Goal: Information Seeking & Learning: Learn about a topic

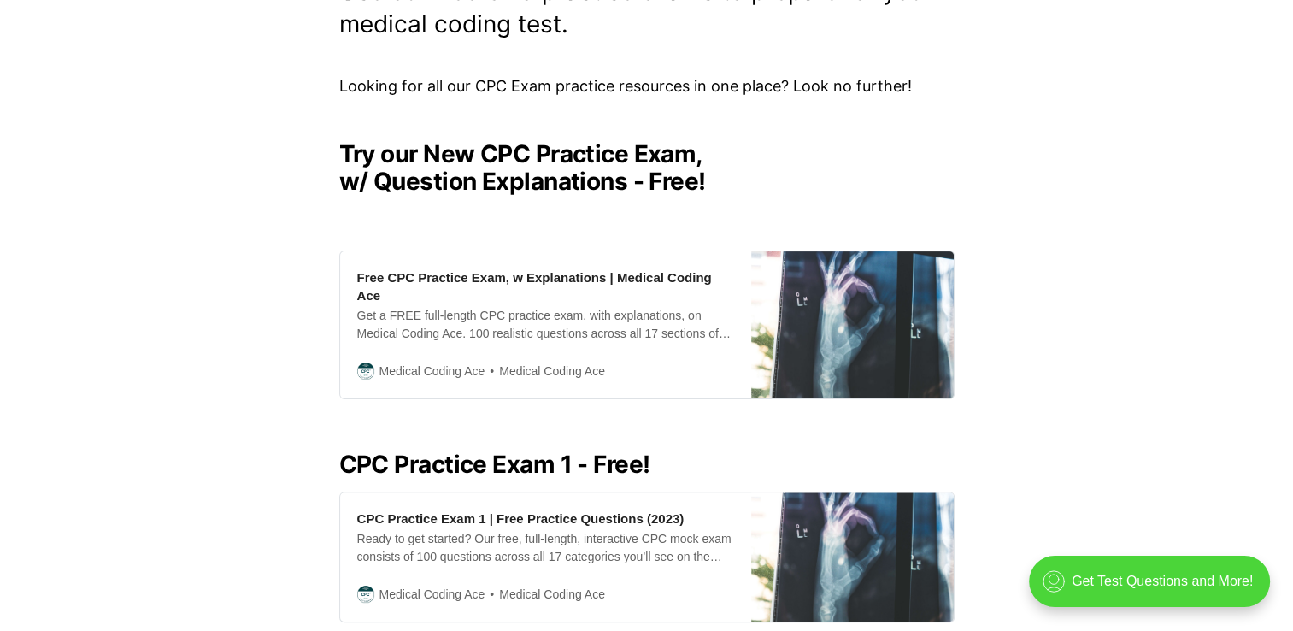
scroll to position [361, 0]
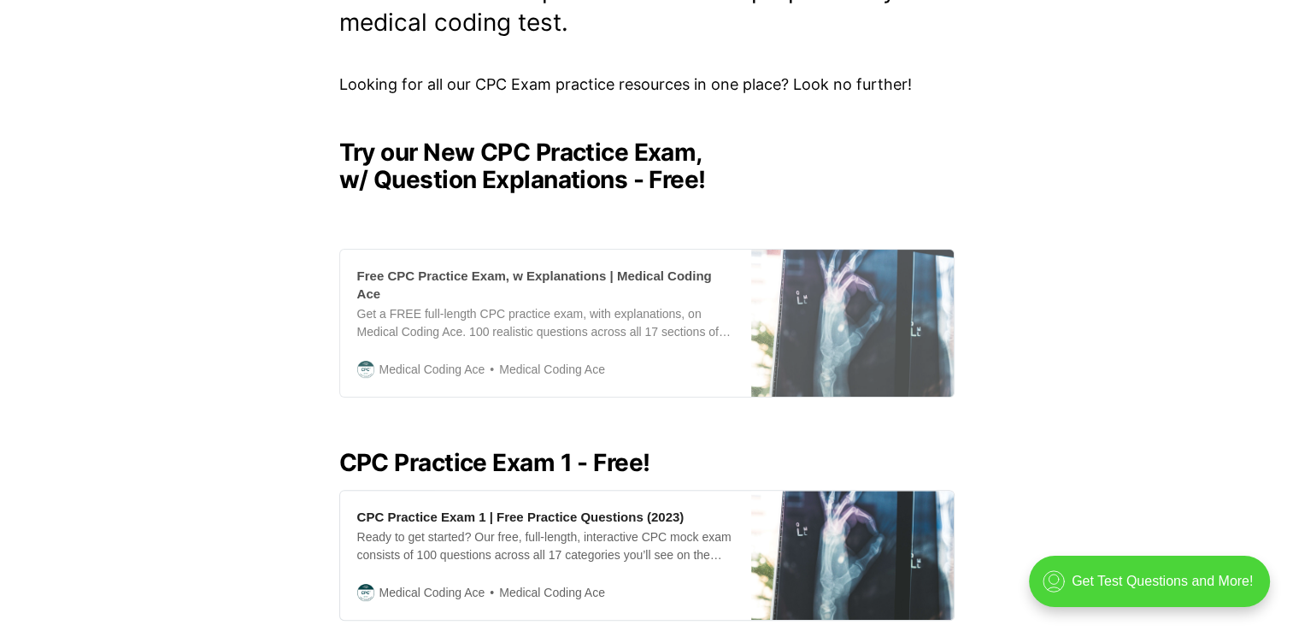
click at [604, 273] on div "Free CPC Practice Exam, w Explanations | Medical Coding Ace" at bounding box center [545, 285] width 377 height 36
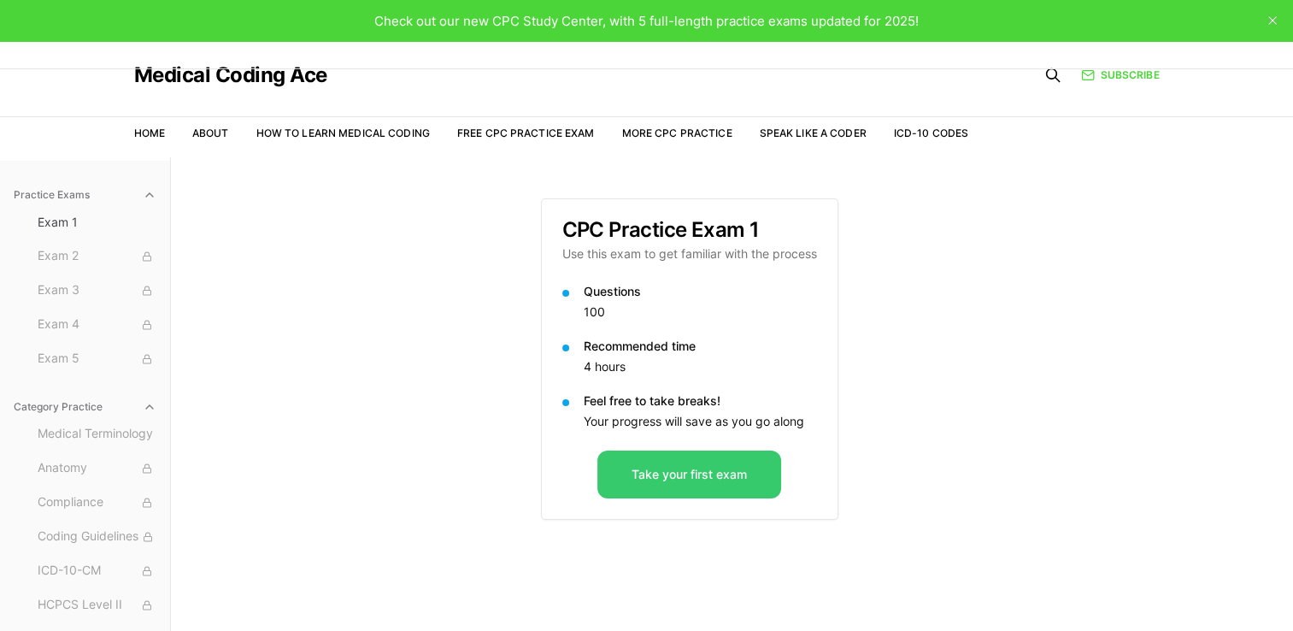
click at [691, 480] on button "Take your first exam" at bounding box center [689, 474] width 184 height 48
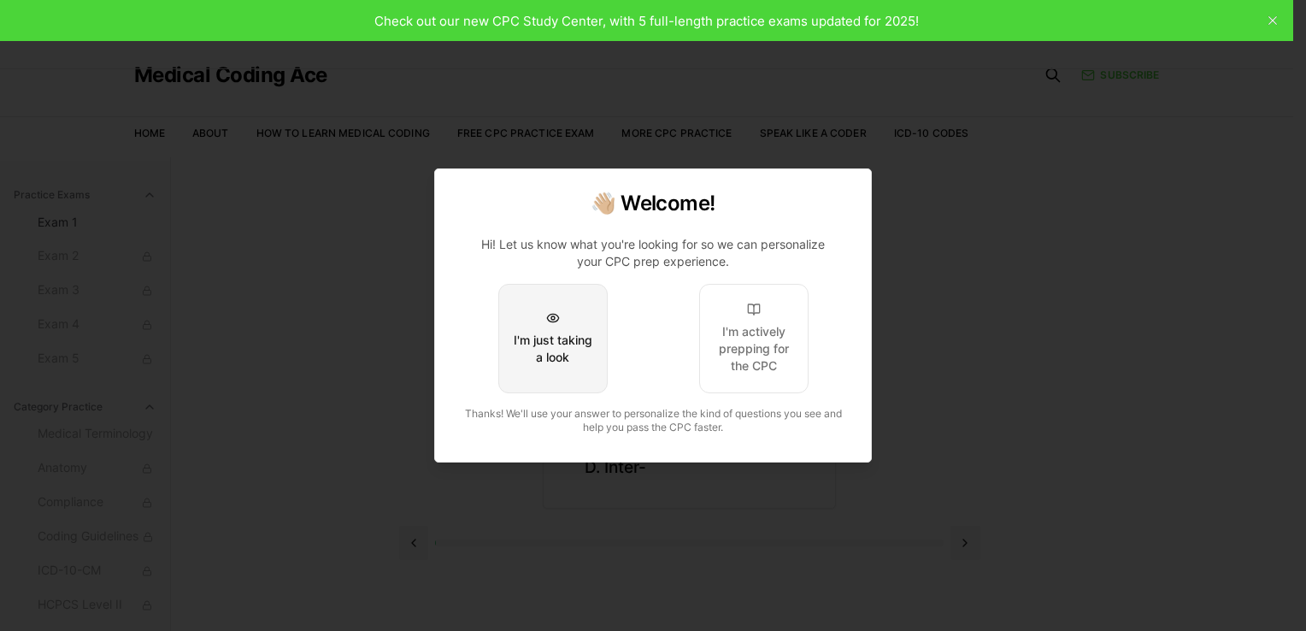
click at [579, 290] on button "I'm just taking a look" at bounding box center [552, 338] width 109 height 109
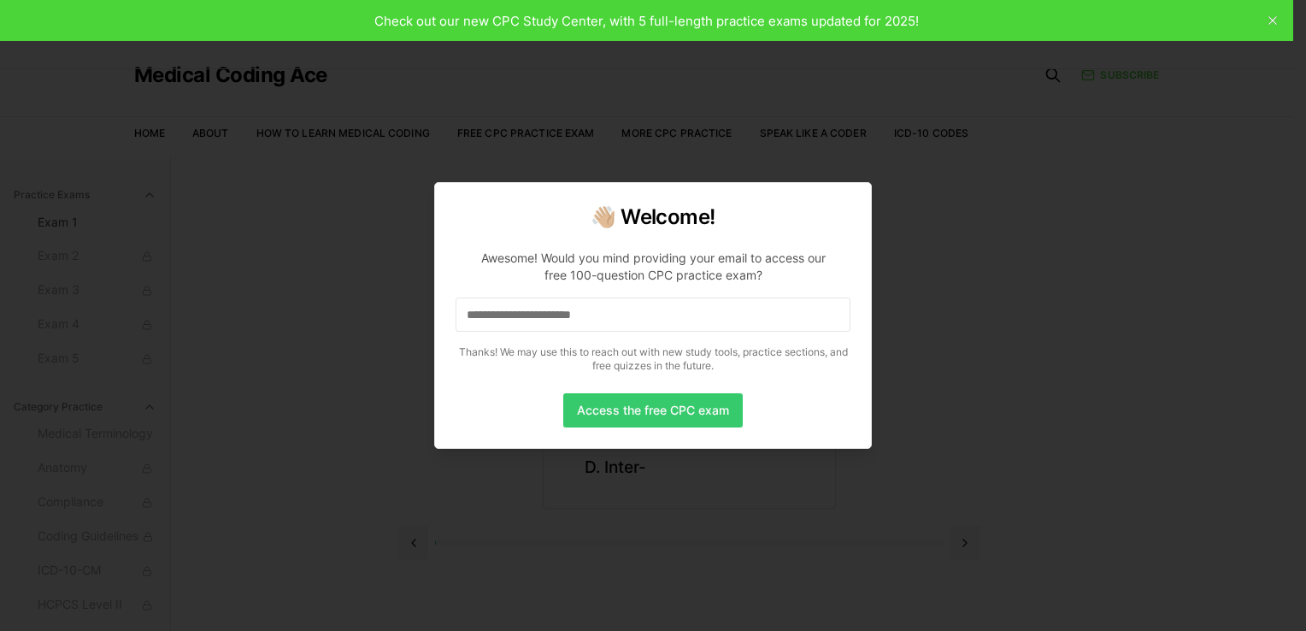
click at [649, 412] on button "Access the free CPC exam" at bounding box center [652, 410] width 179 height 34
click at [605, 321] on input at bounding box center [653, 314] width 395 height 34
click at [648, 413] on button "Access the free CPC exam" at bounding box center [652, 410] width 179 height 34
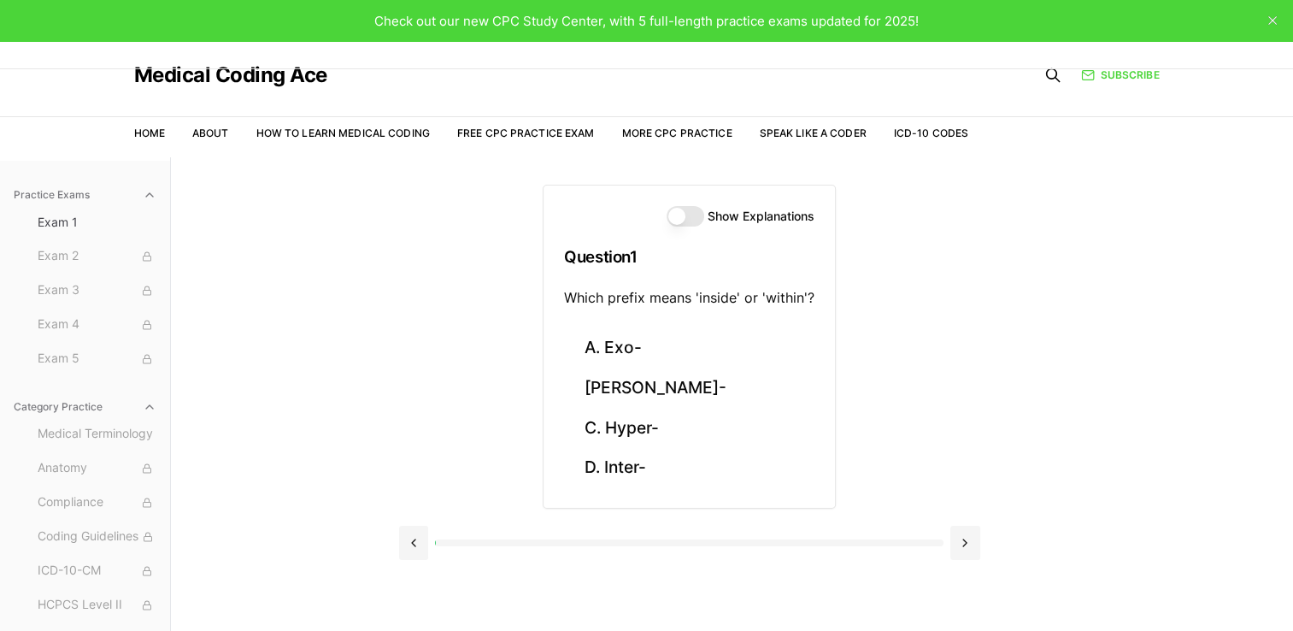
scroll to position [29, 0]
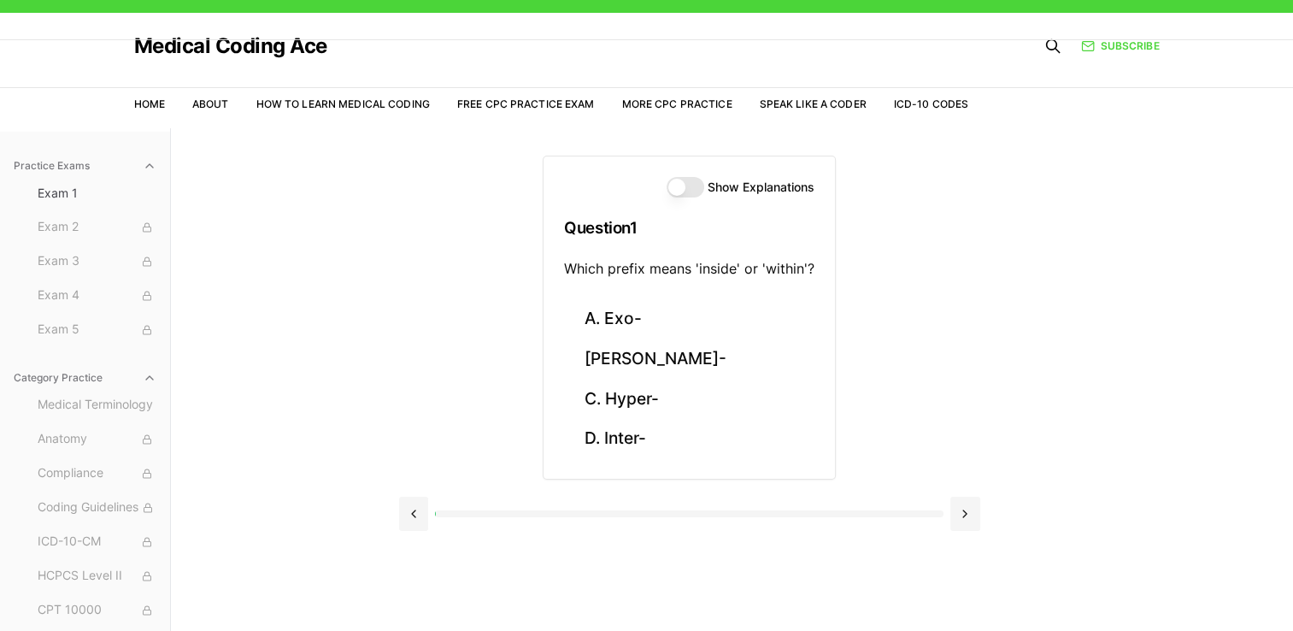
click at [687, 182] on button "Show Explanations" at bounding box center [686, 187] width 38 height 21
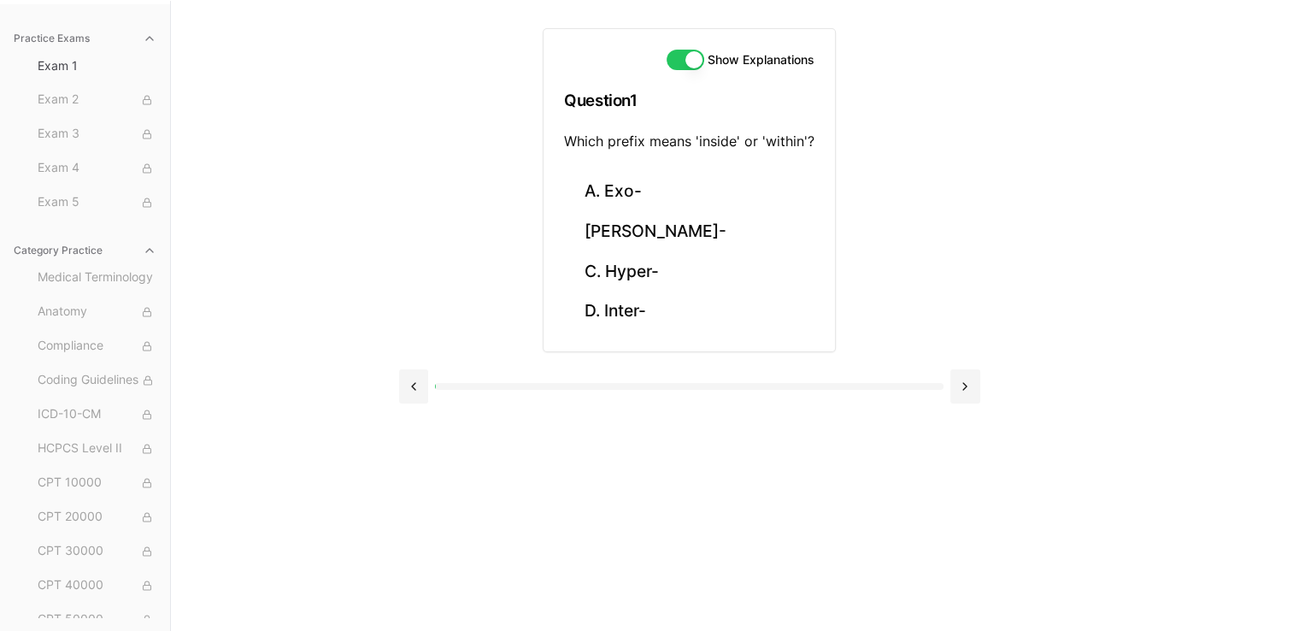
scroll to position [0, 0]
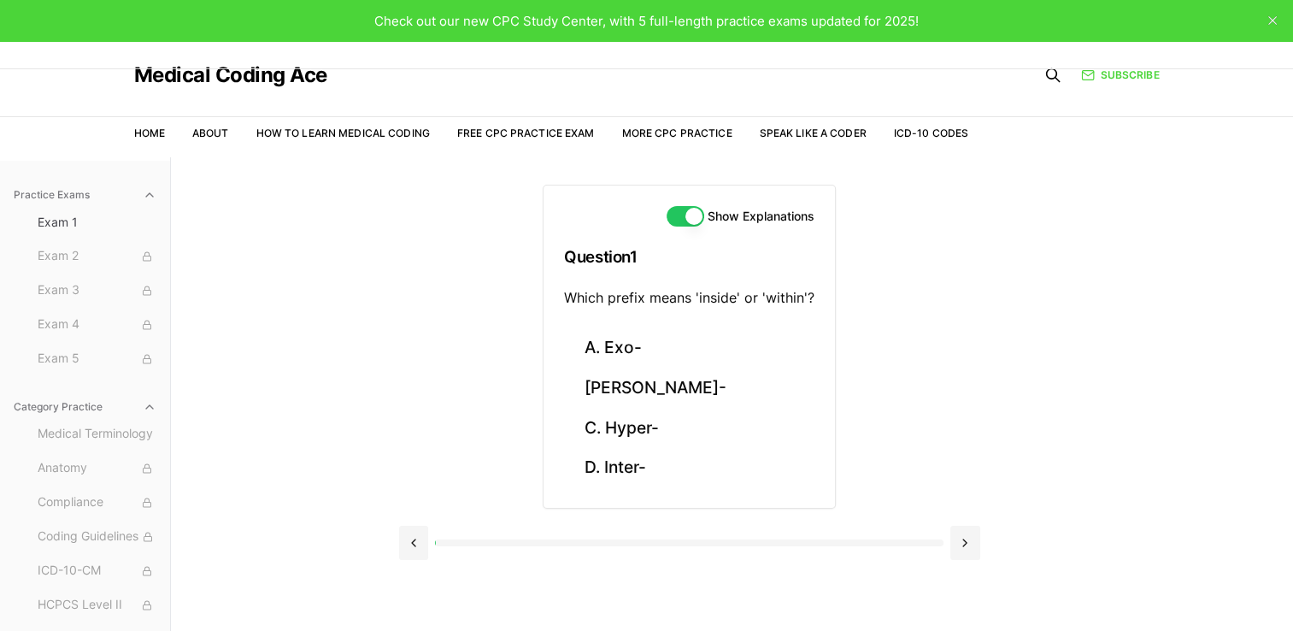
click at [691, 218] on button "Show Explanations" at bounding box center [686, 216] width 38 height 21
click at [604, 457] on button "D. Inter-" at bounding box center [689, 468] width 250 height 40
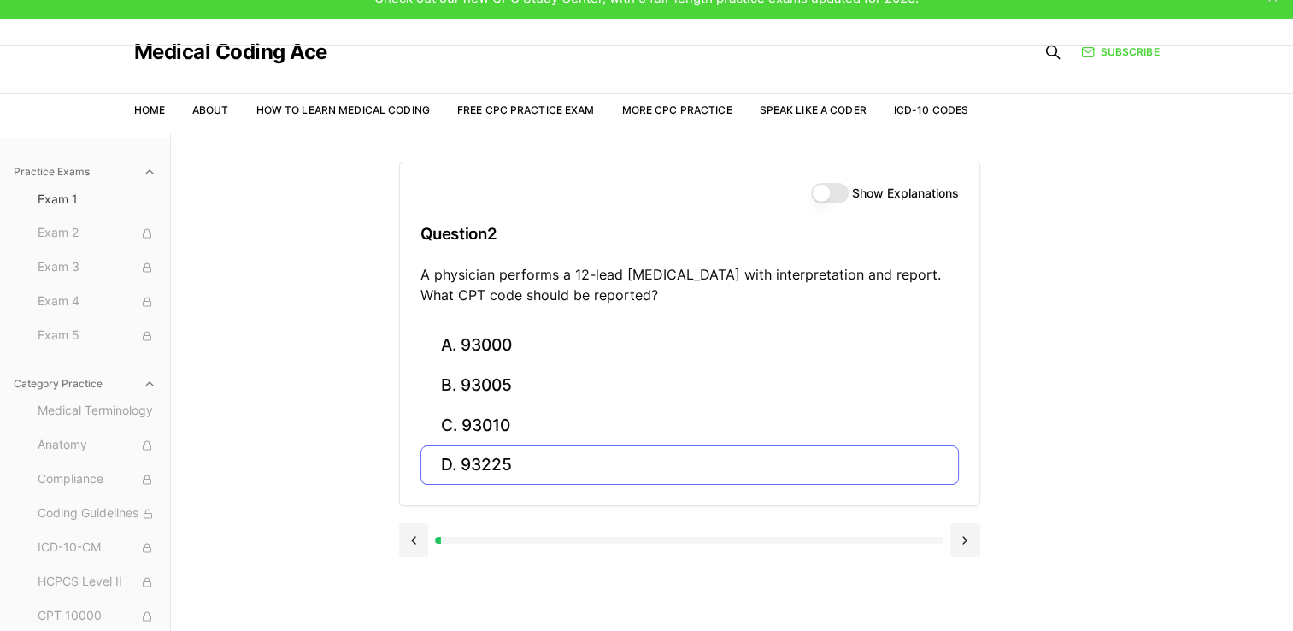
scroll to position [30, 0]
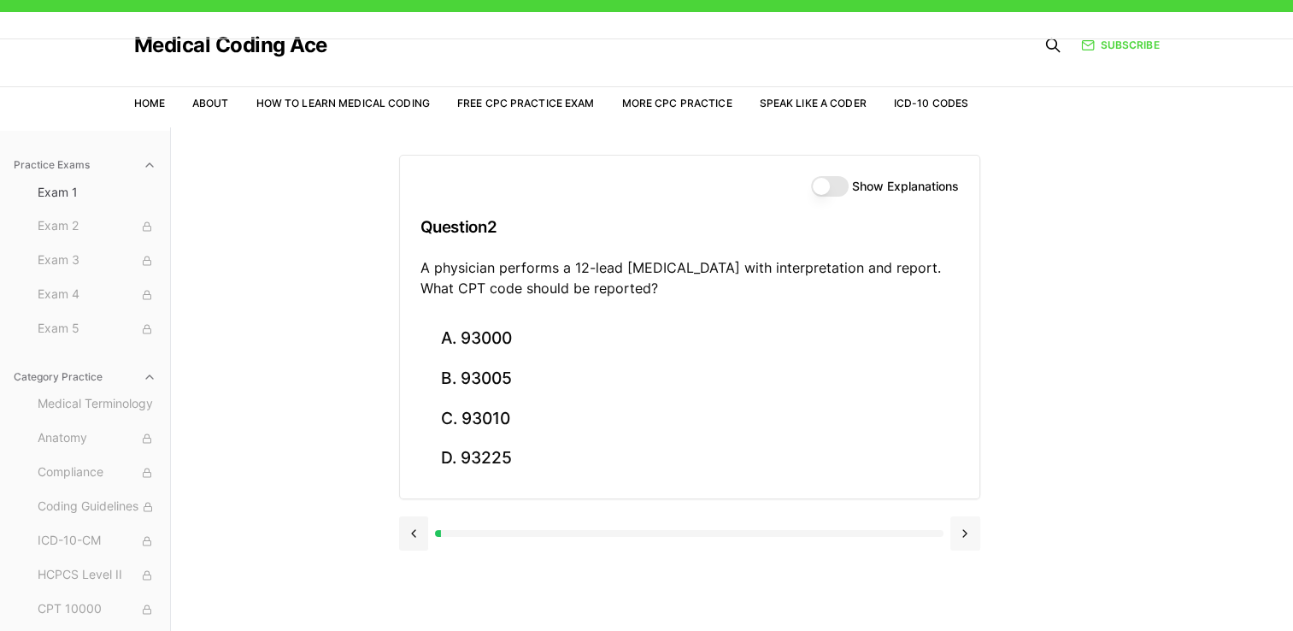
click at [966, 538] on button at bounding box center [965, 533] width 30 height 34
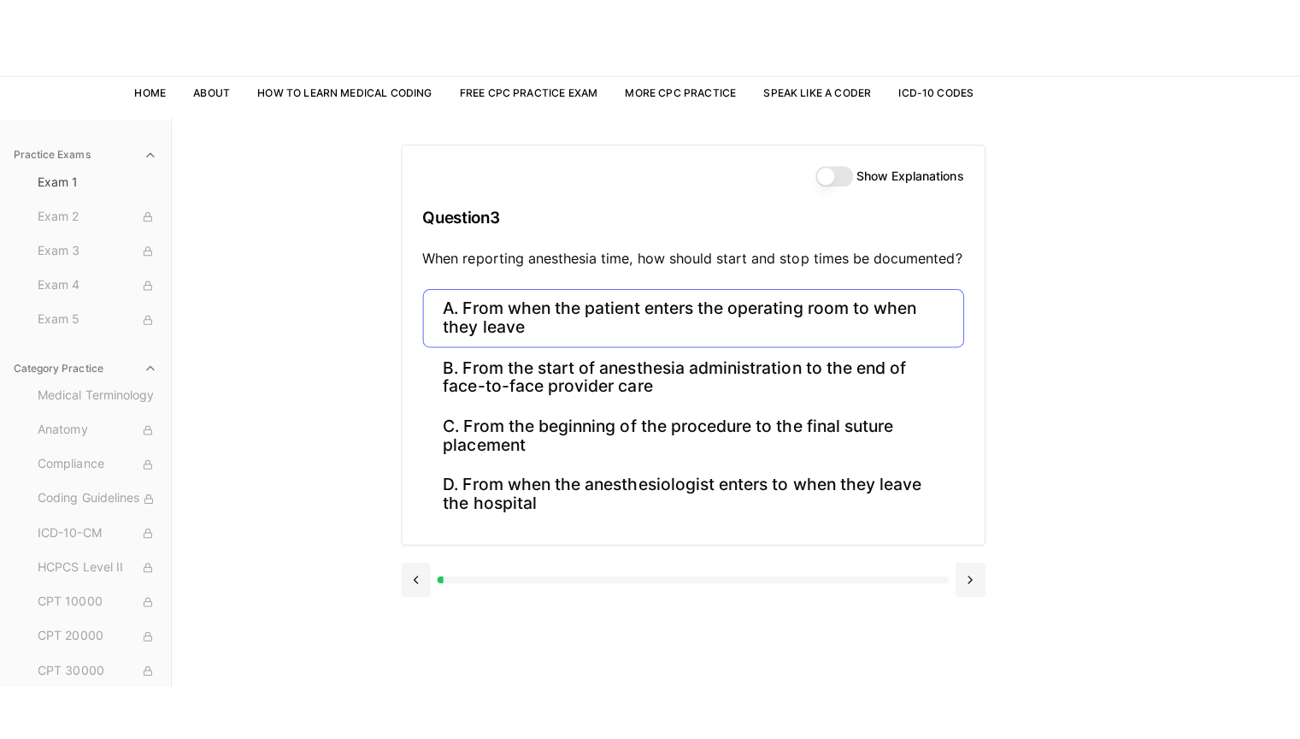
scroll to position [95, 0]
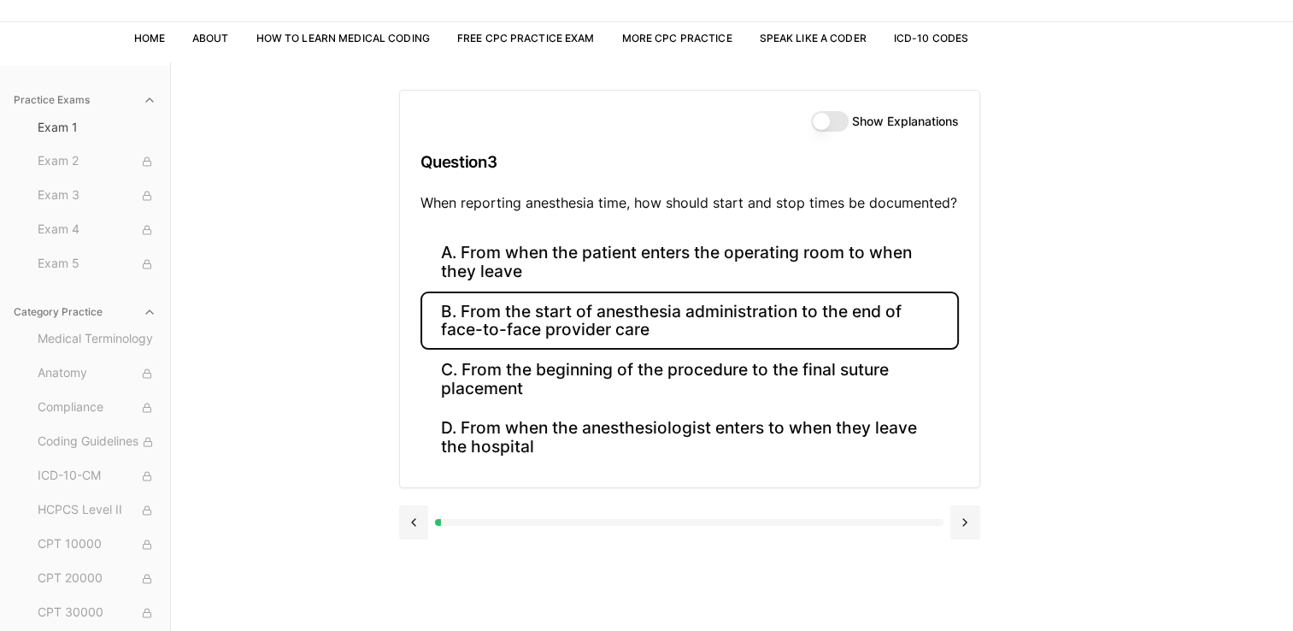
click at [695, 323] on button "B. From the start of anesthesia administration to the end of face-to-face provi…" at bounding box center [690, 320] width 538 height 58
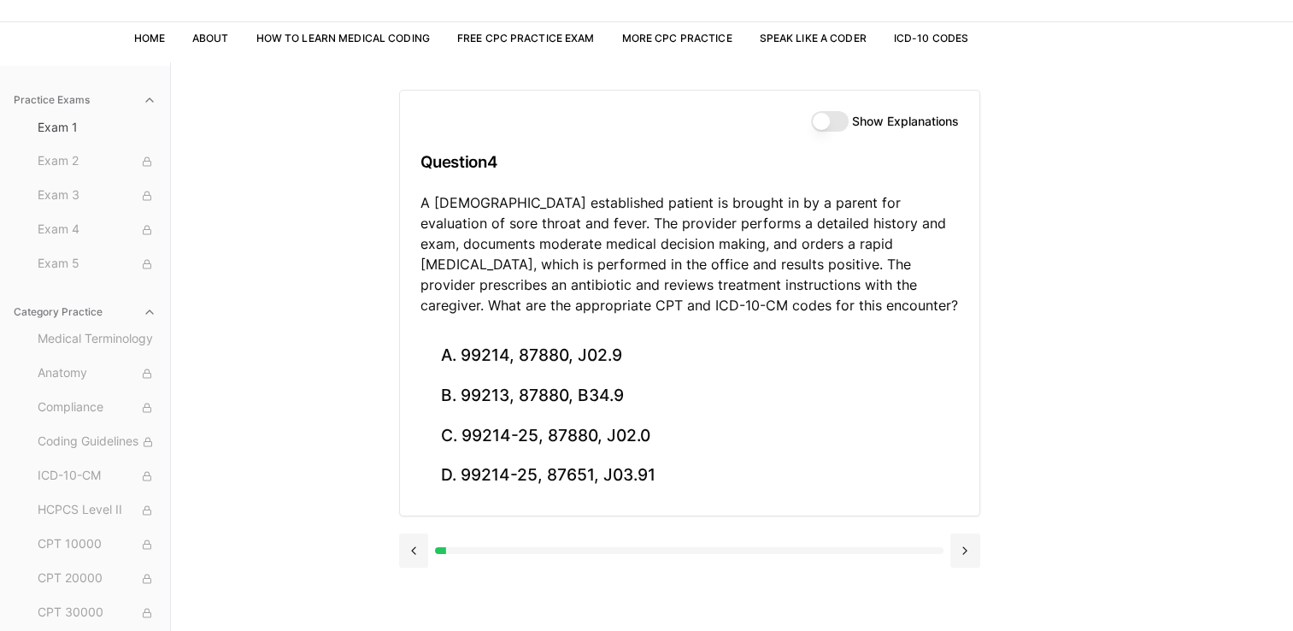
click at [821, 118] on button "Show Explanations" at bounding box center [830, 121] width 38 height 21
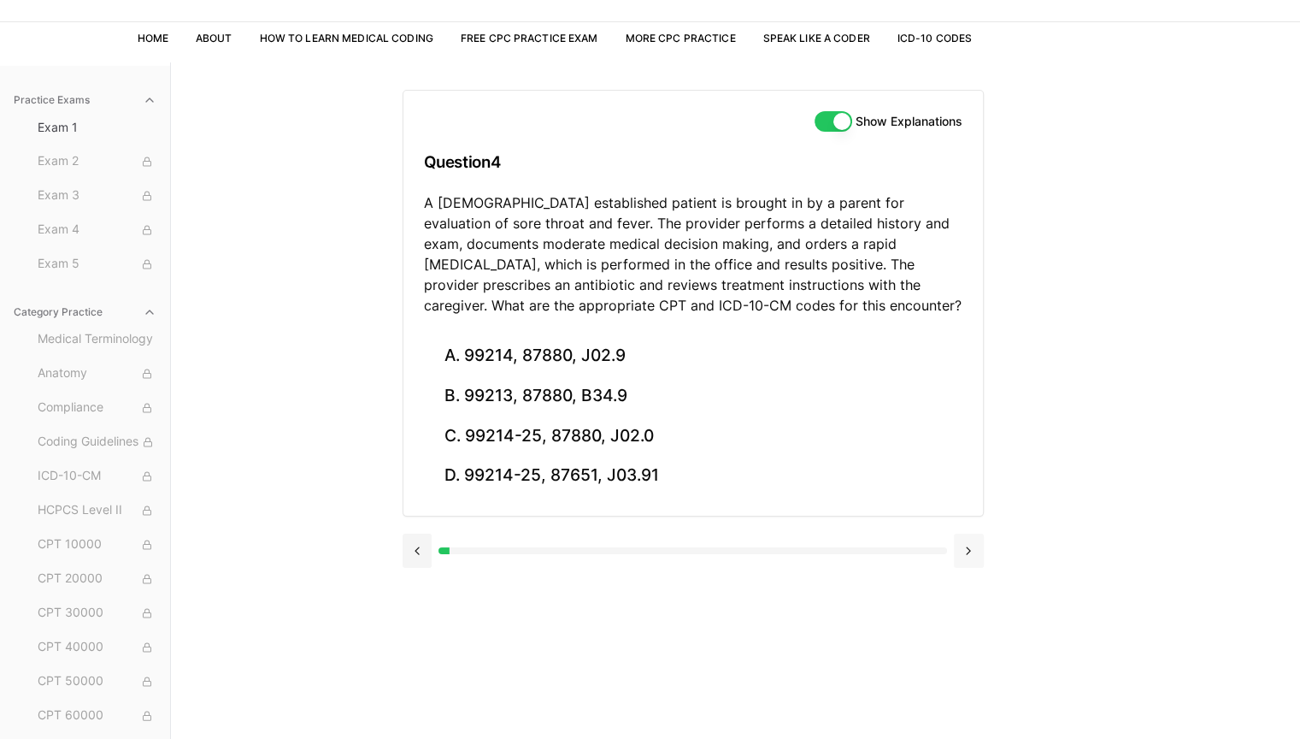
click at [980, 550] on button at bounding box center [969, 550] width 30 height 34
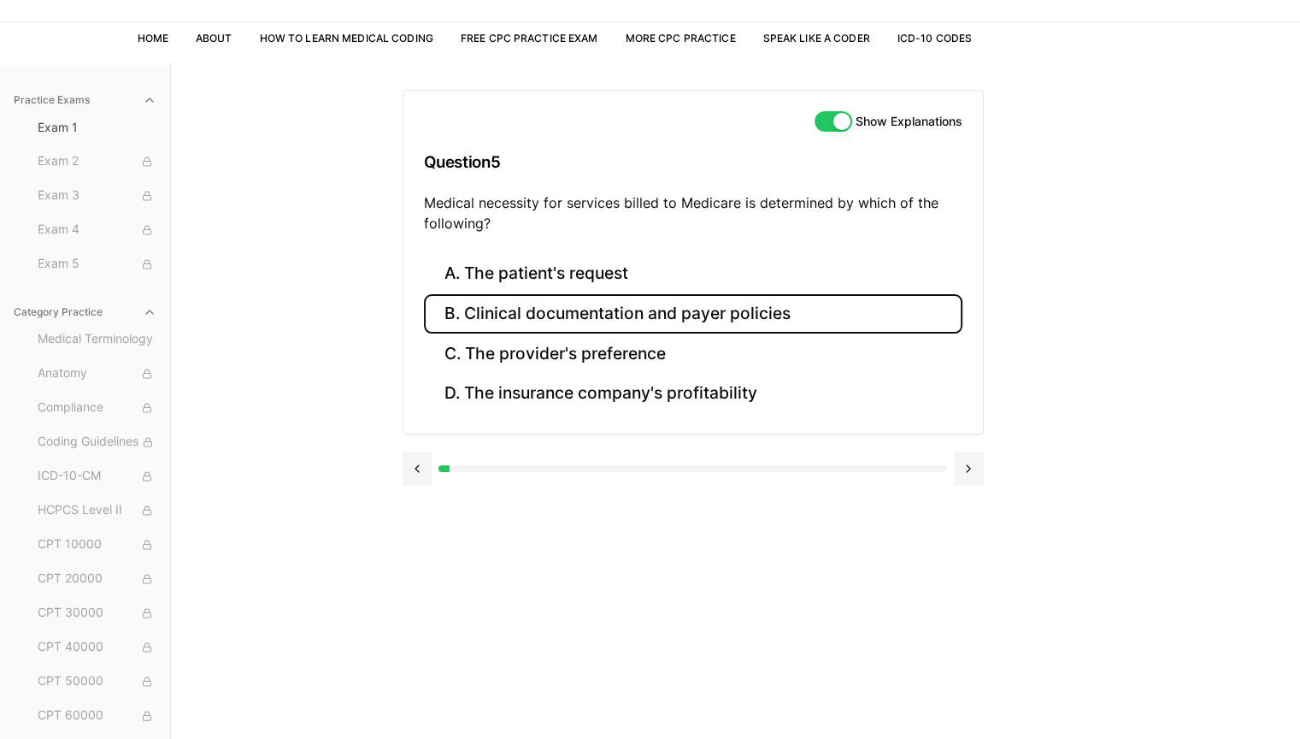
click at [585, 323] on button "B. Clinical documentation and payer policies" at bounding box center [693, 314] width 538 height 40
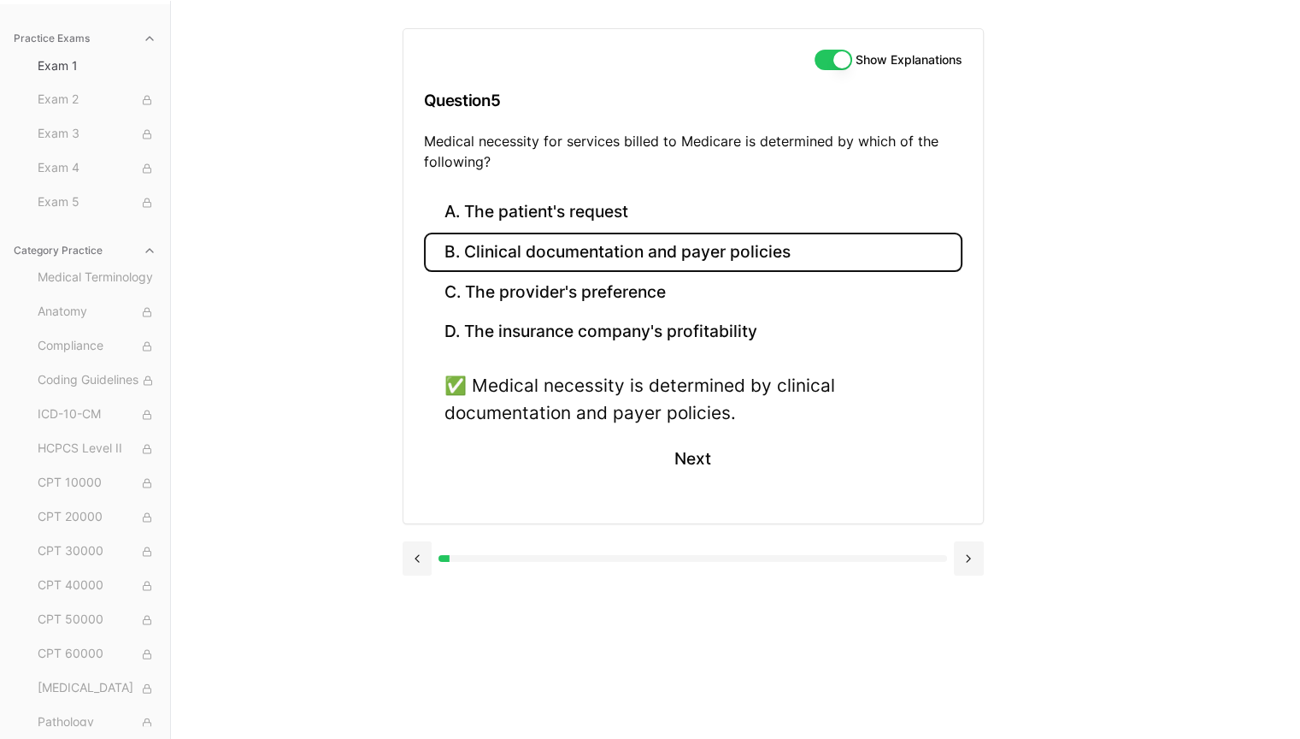
scroll to position [157, 0]
click at [708, 449] on button "Next" at bounding box center [693, 458] width 78 height 46
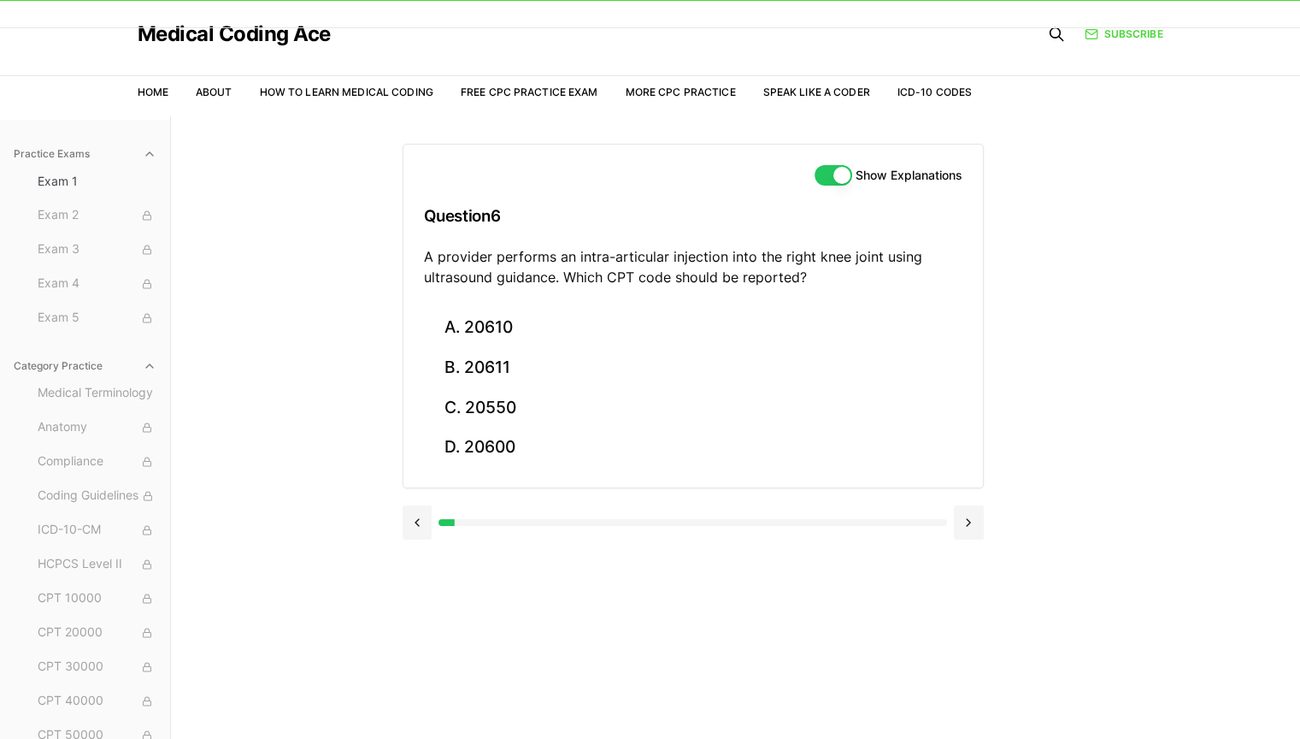
scroll to position [0, 0]
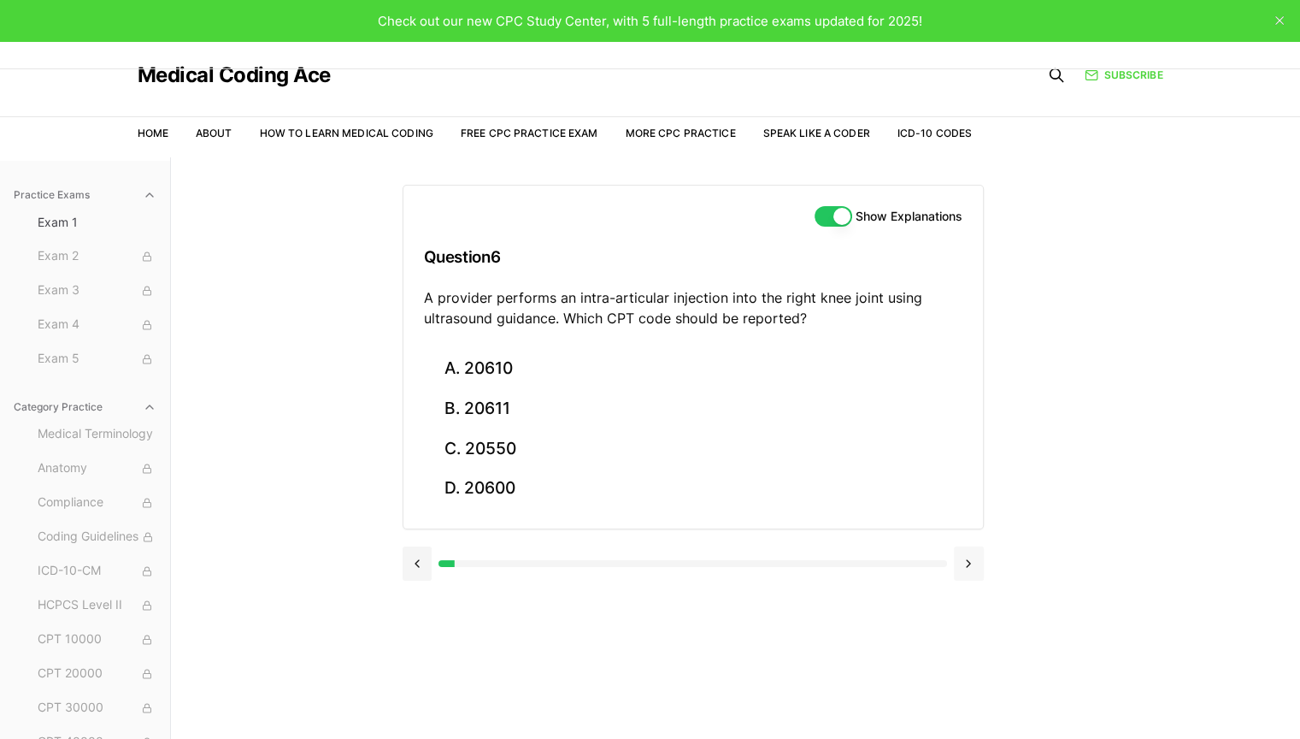
click at [960, 554] on button at bounding box center [969, 563] width 30 height 34
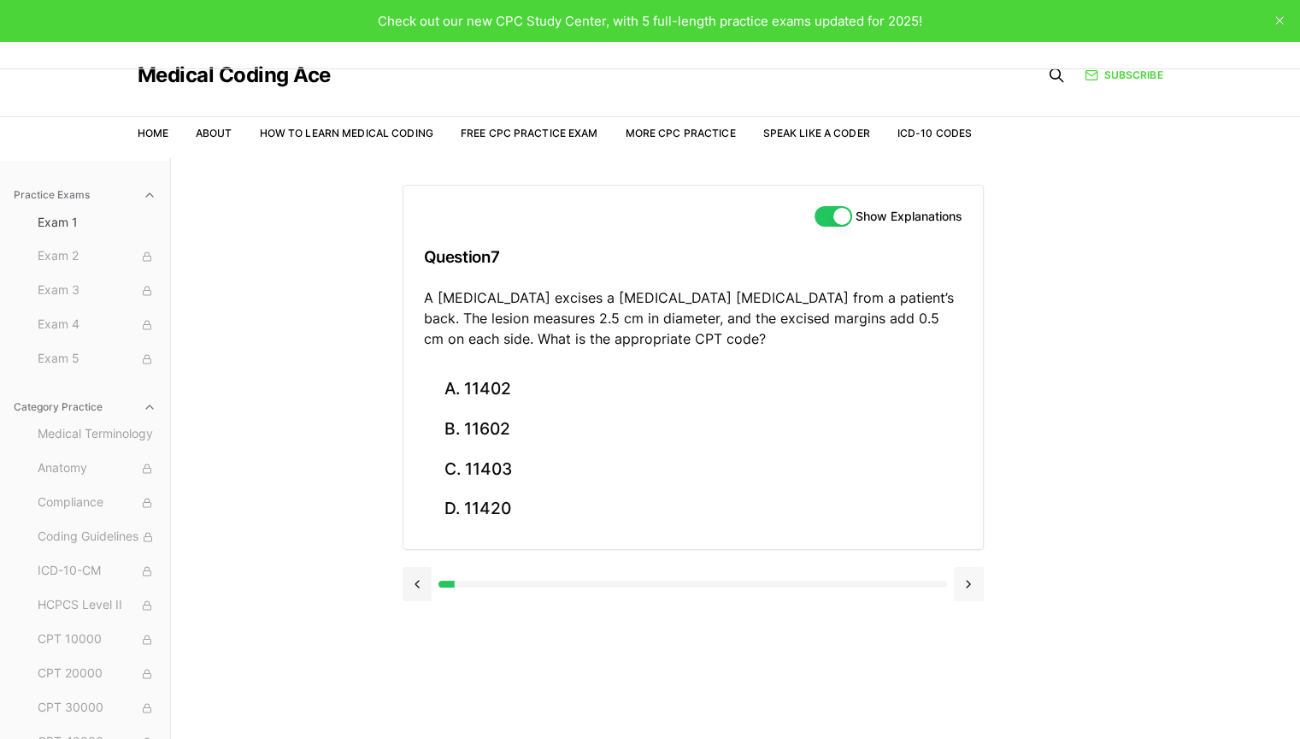
click at [976, 567] on button at bounding box center [969, 584] width 30 height 34
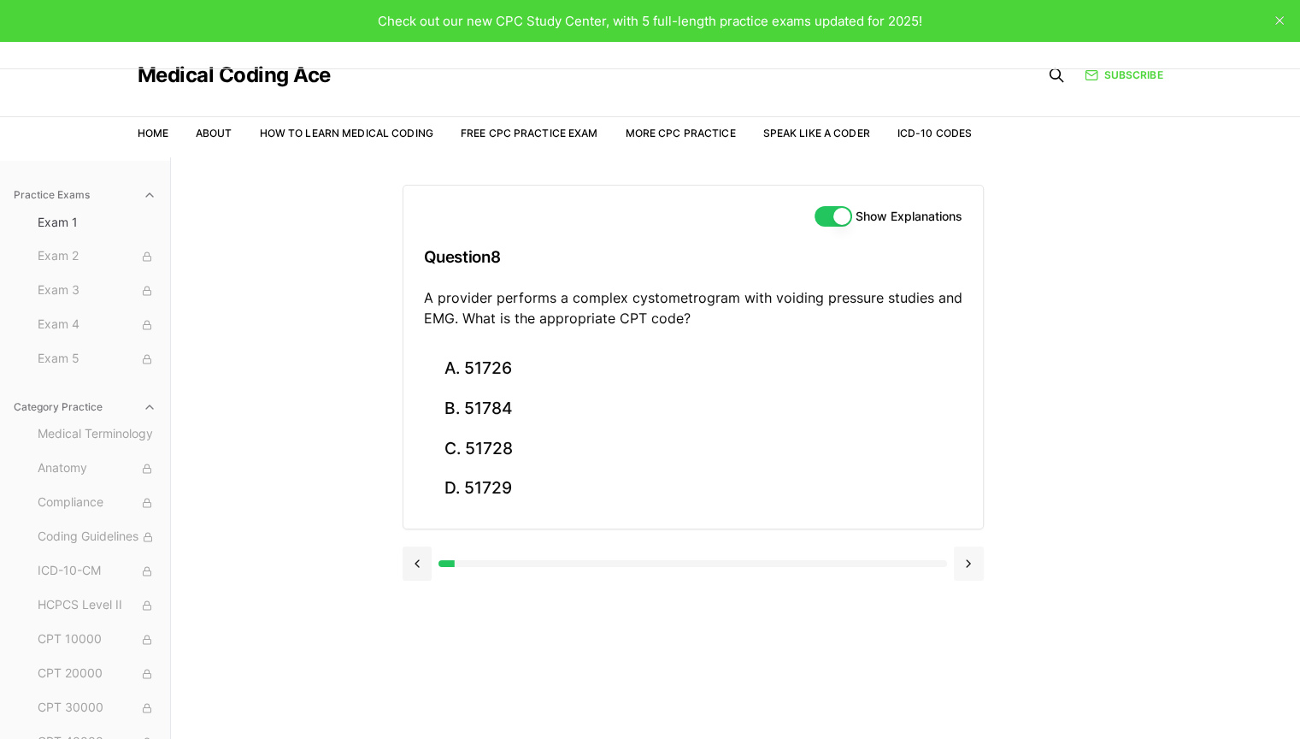
click at [976, 566] on button at bounding box center [969, 563] width 30 height 34
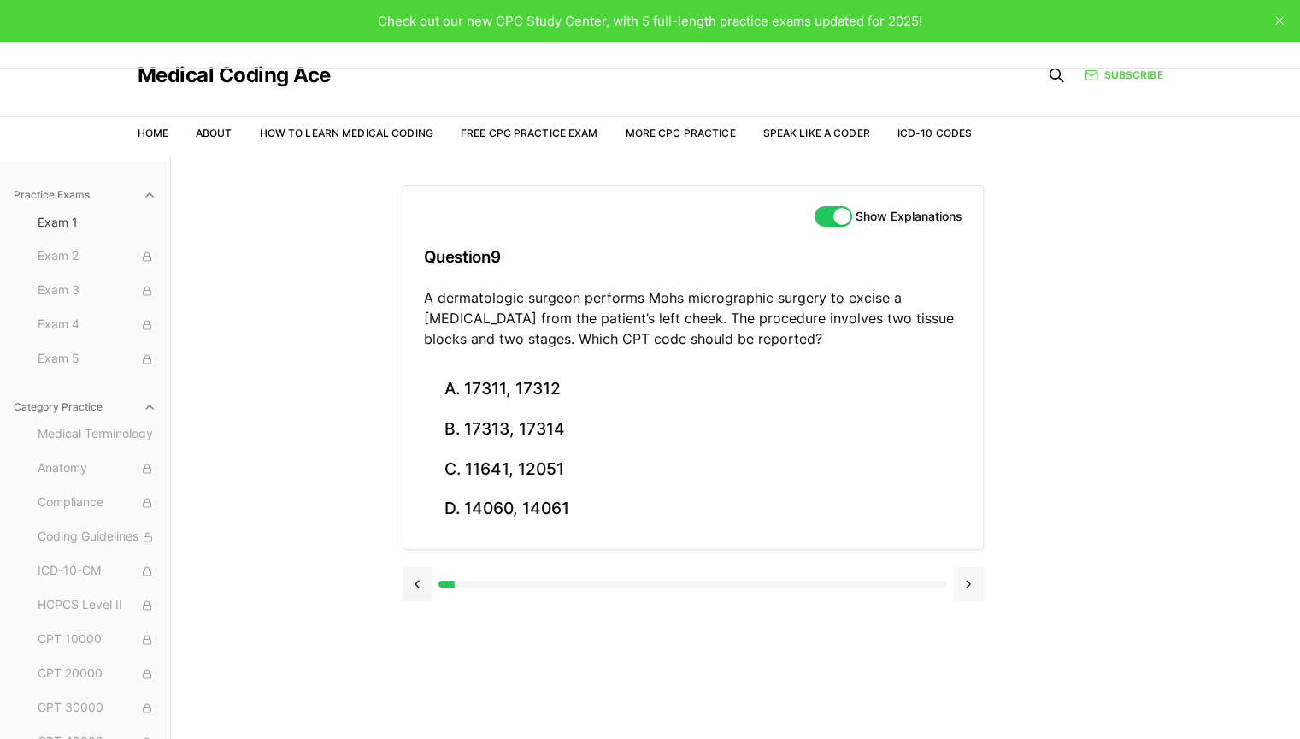
click at [976, 567] on button at bounding box center [969, 584] width 30 height 34
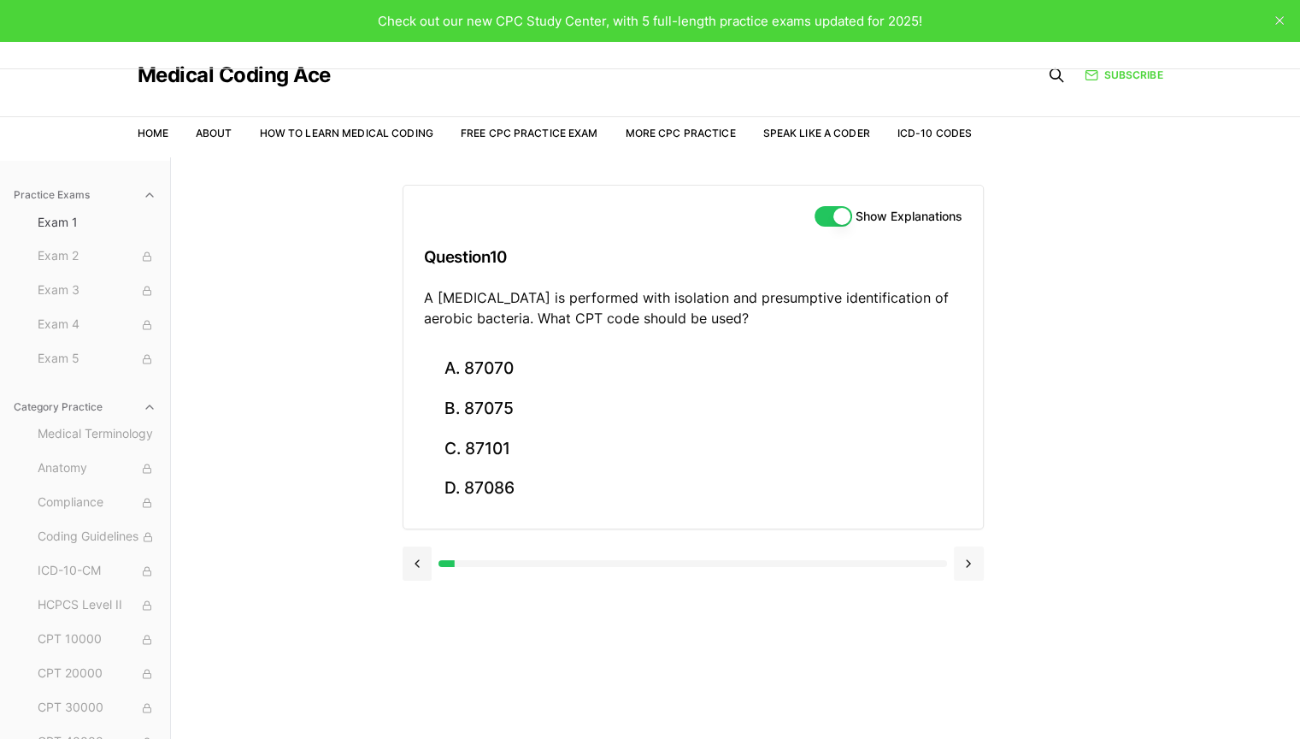
click at [976, 566] on button at bounding box center [969, 563] width 30 height 34
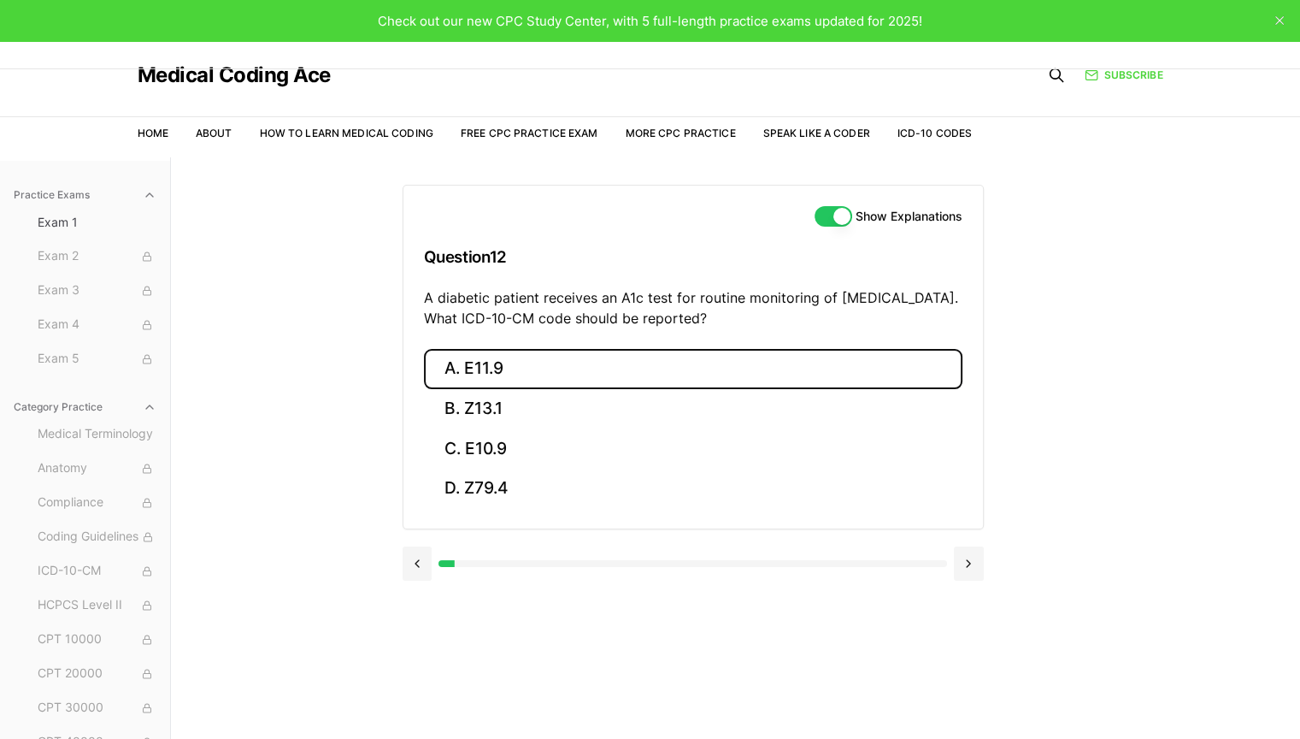
click at [530, 354] on button "A. E11.9" at bounding box center [693, 369] width 538 height 40
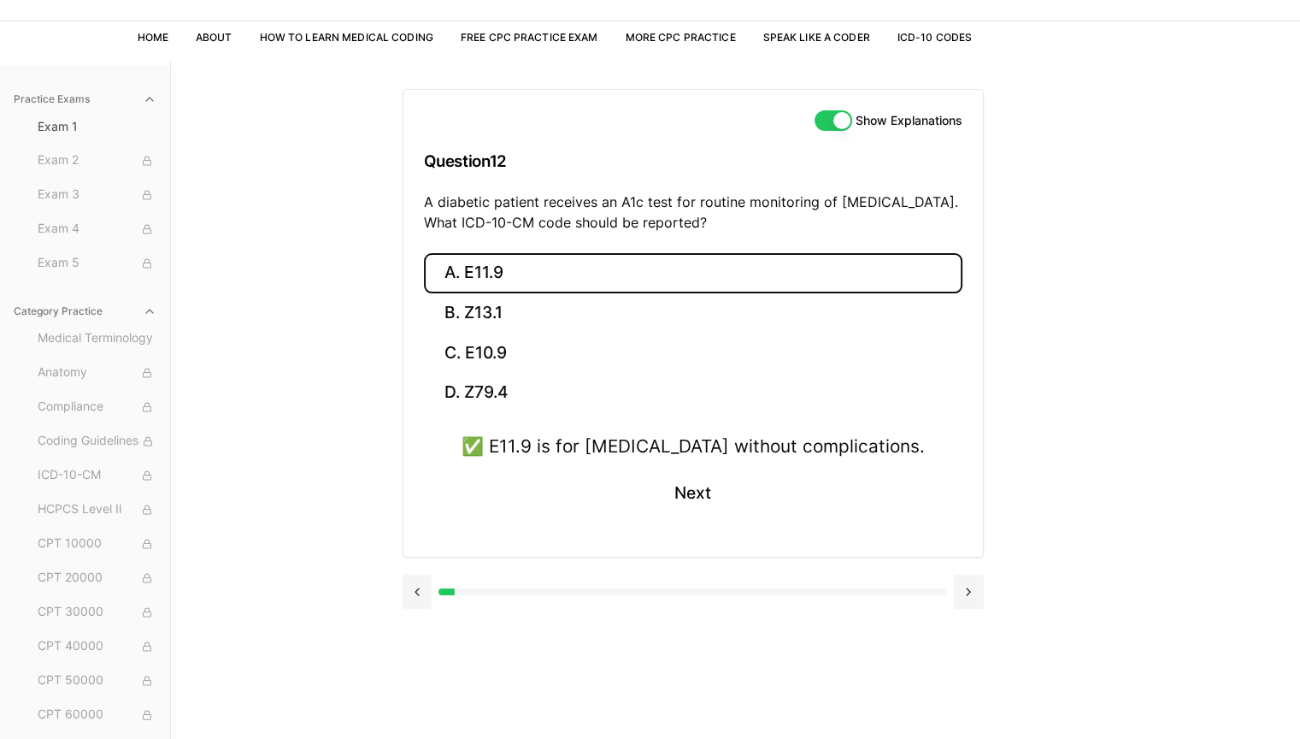
scroll to position [109, 0]
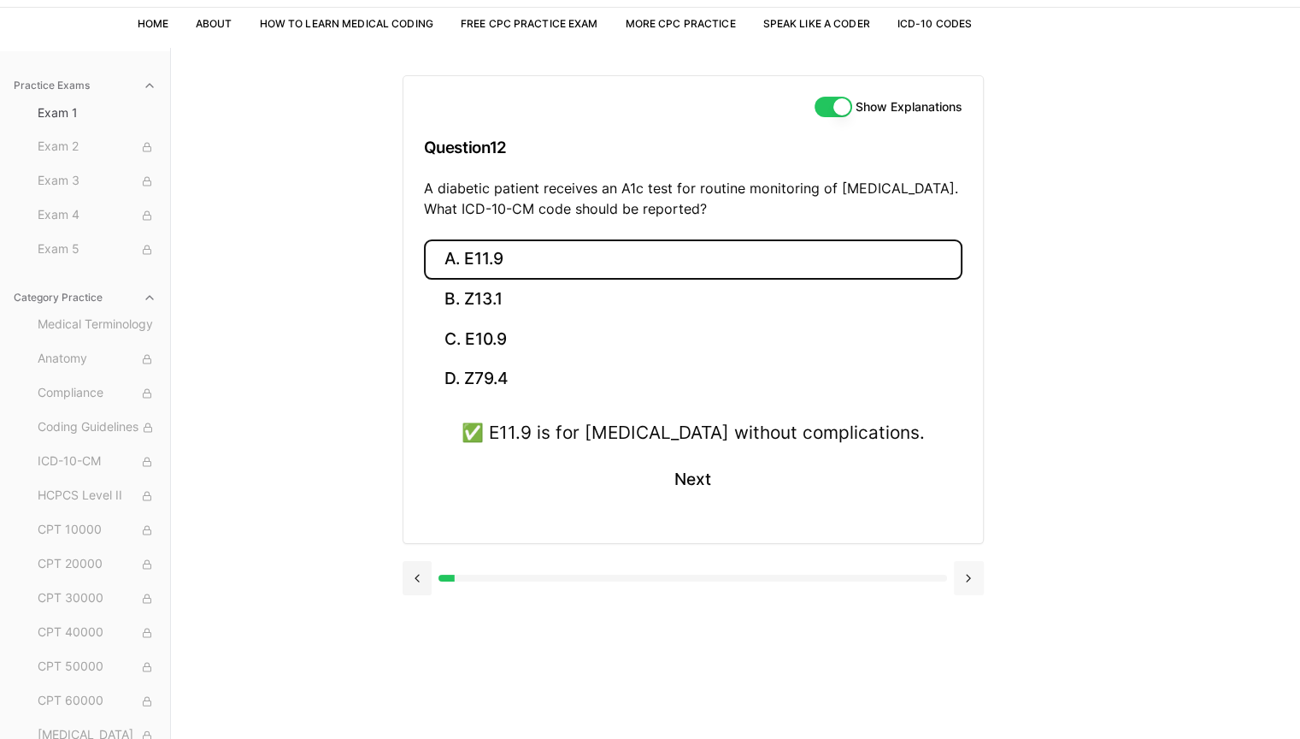
click at [968, 583] on button at bounding box center [969, 578] width 30 height 34
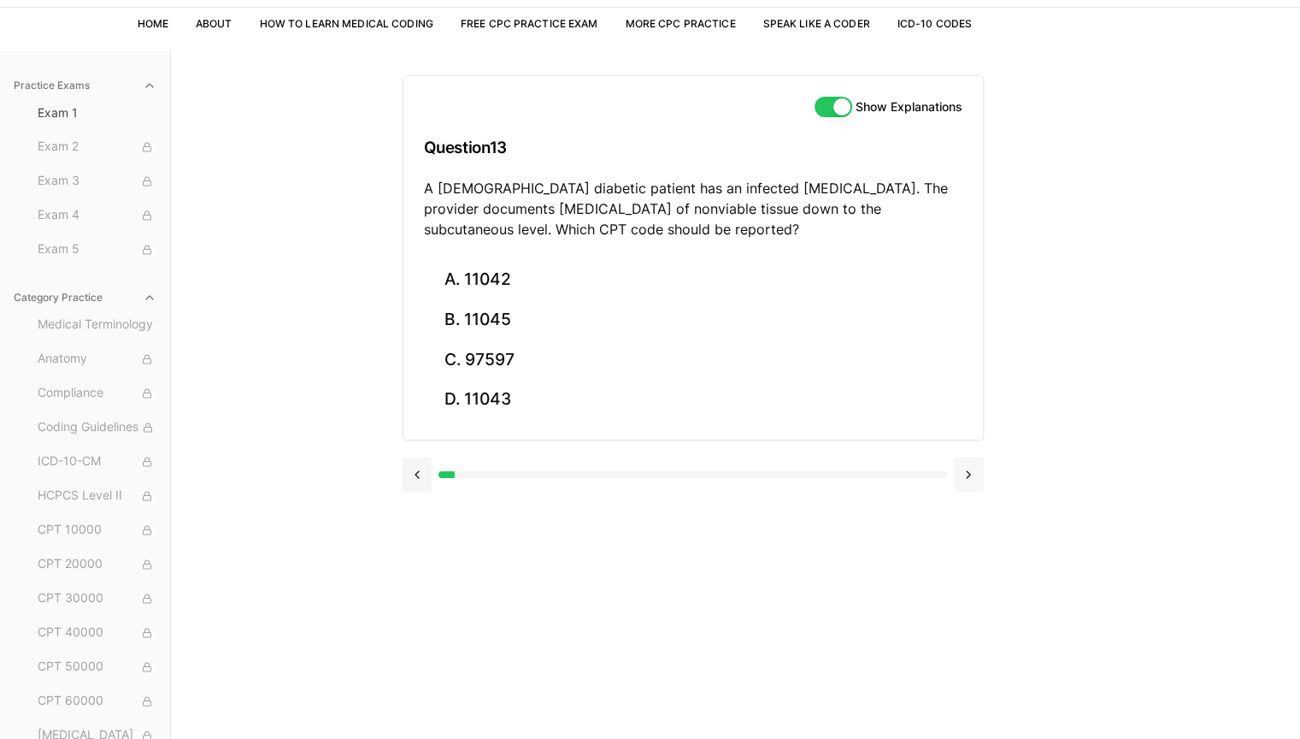
click at [975, 475] on button at bounding box center [969, 474] width 30 height 34
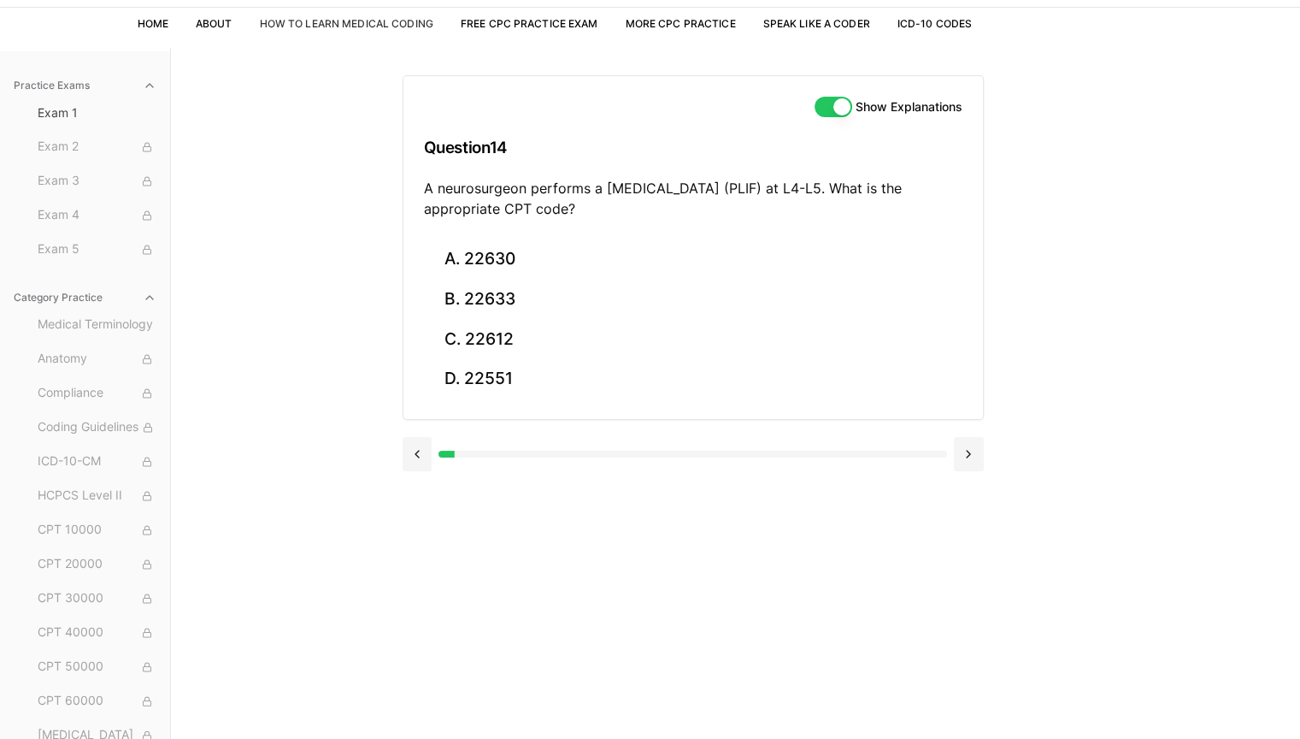
click at [356, 26] on link "How to Learn Medical Coding" at bounding box center [347, 23] width 174 height 13
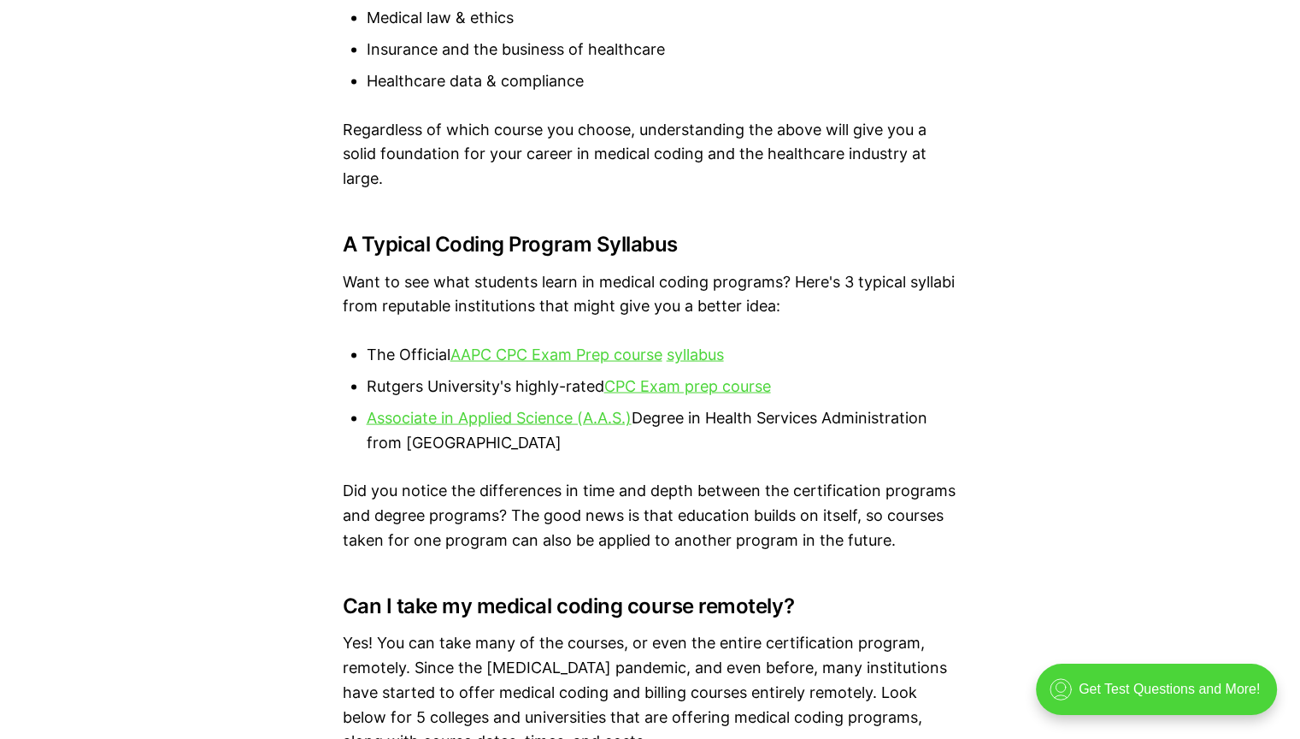
scroll to position [3334, 0]
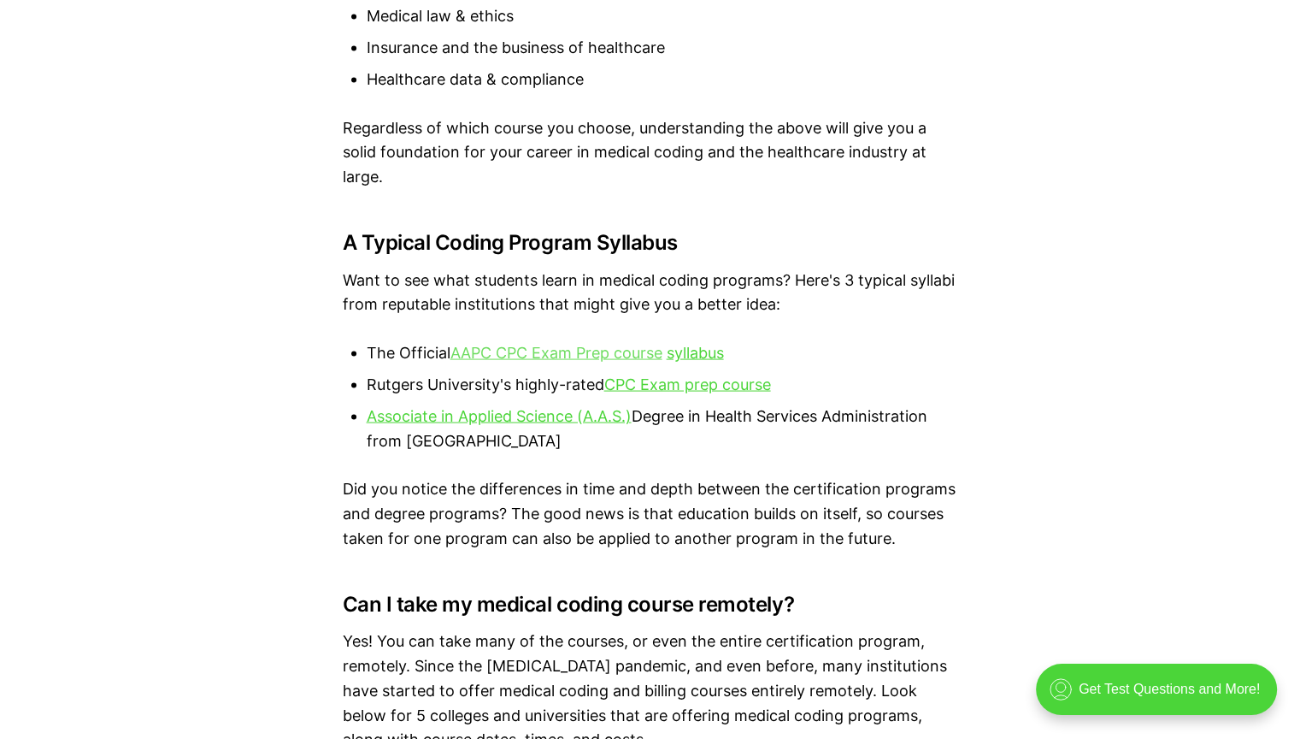
click at [633, 350] on link "AAPC CPC Exam Prep course" at bounding box center [556, 353] width 212 height 18
click at [694, 350] on link "syllabus" at bounding box center [695, 353] width 57 height 18
click at [745, 376] on link "CPC Exam prep course" at bounding box center [687, 384] width 167 height 18
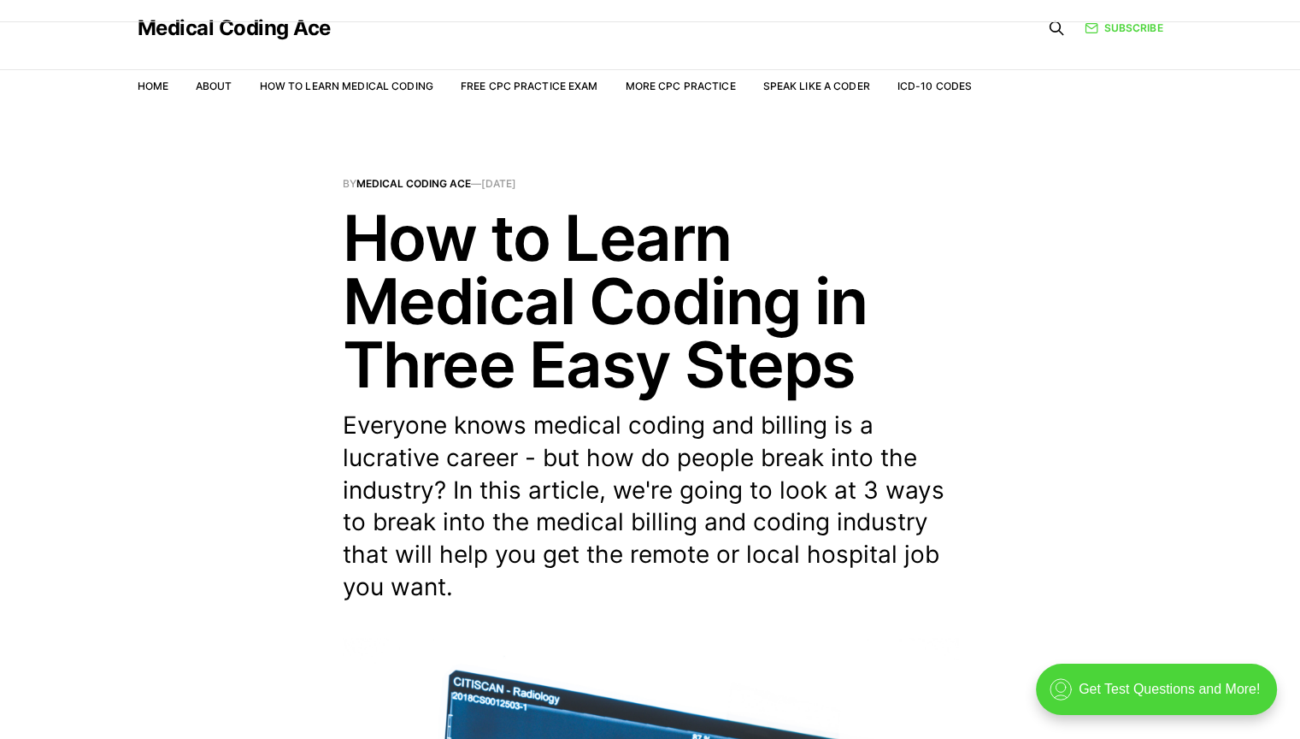
scroll to position [0, 0]
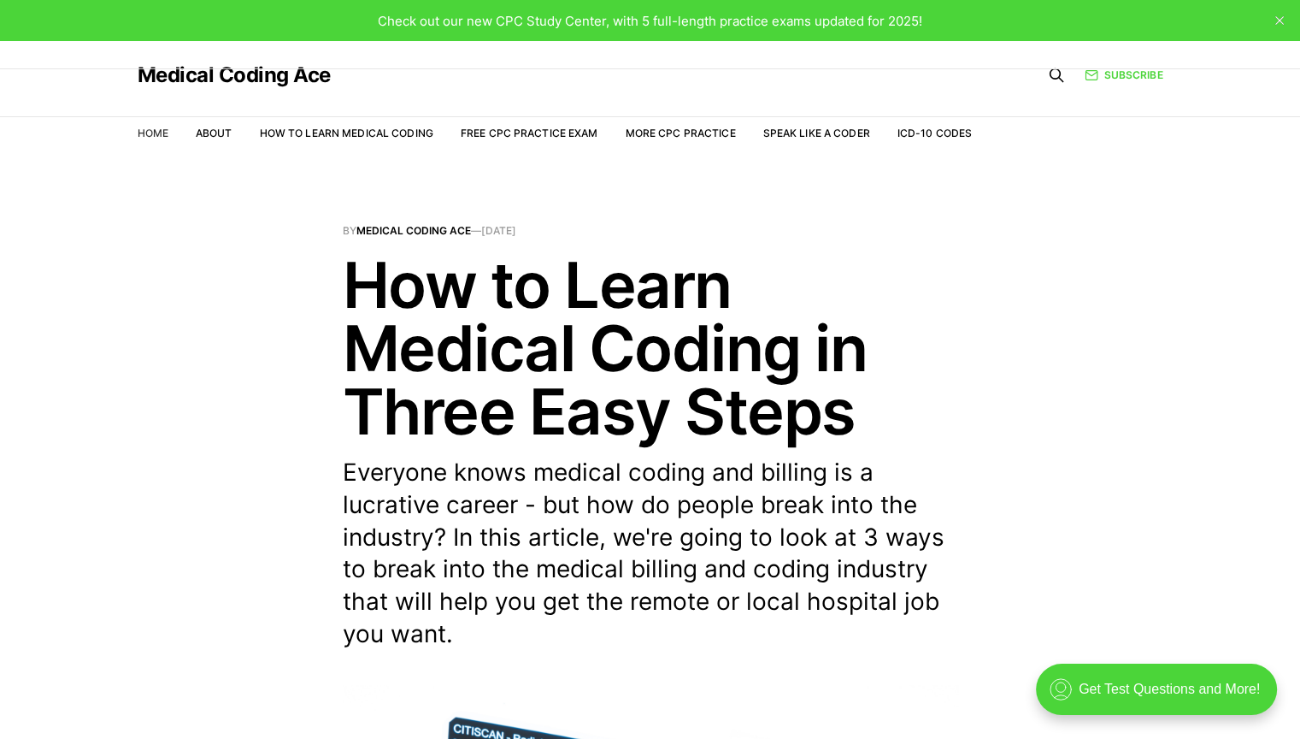
click at [155, 128] on link "Home" at bounding box center [153, 133] width 31 height 13
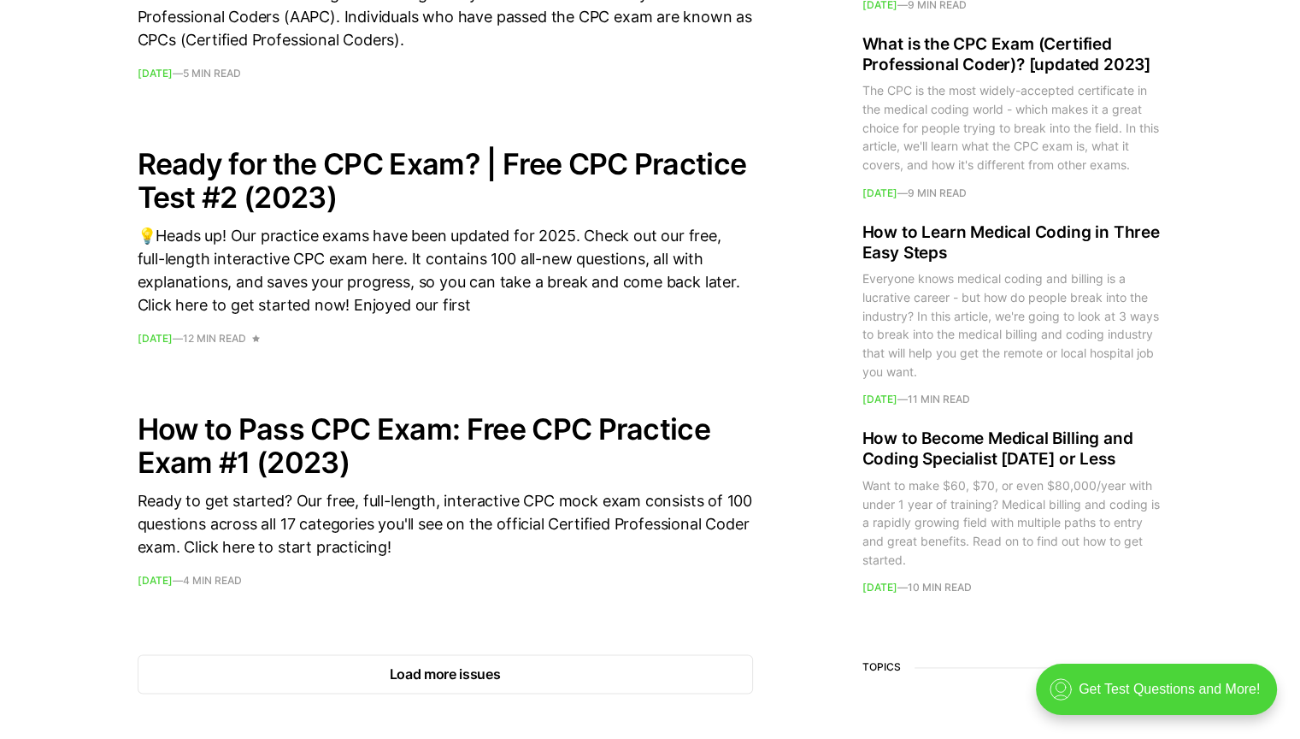
scroll to position [2280, 0]
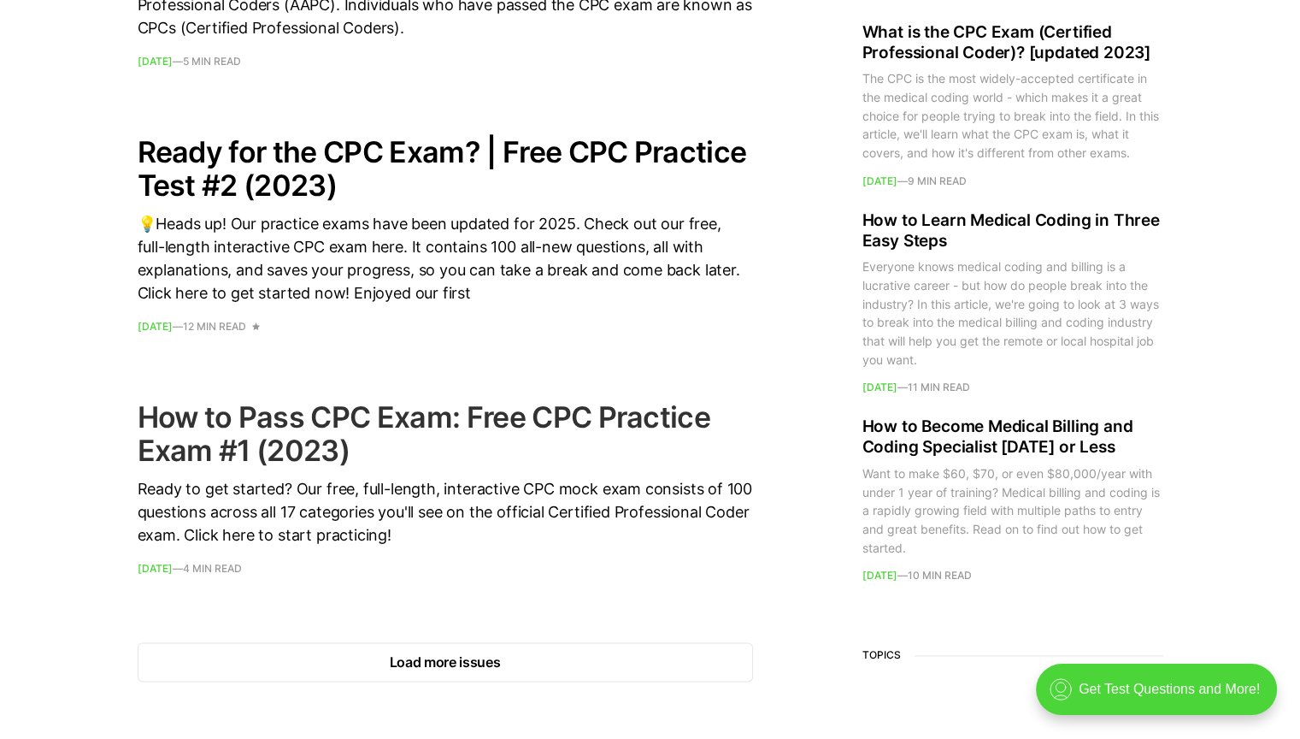
click at [441, 449] on h2 "How to Pass CPC Exam: Free CPC Practice Exam #1 (2023)" at bounding box center [445, 433] width 615 height 67
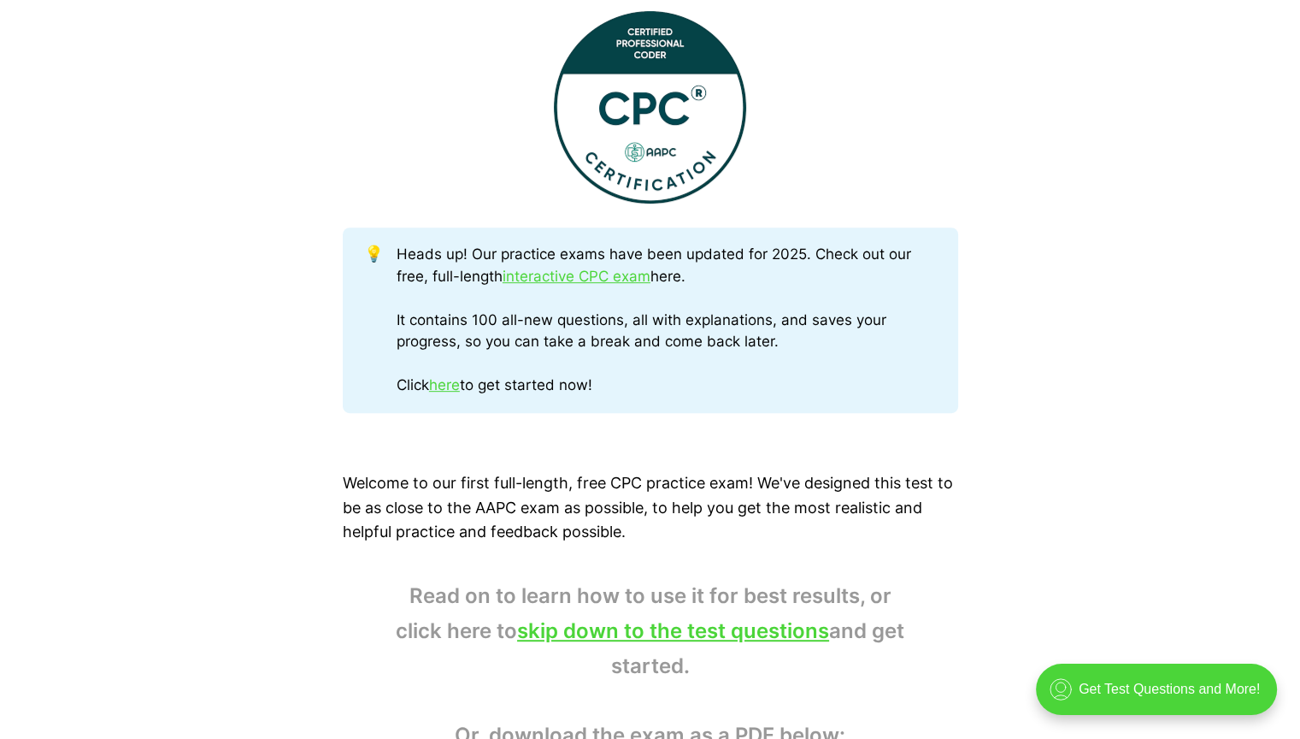
scroll to position [704, 0]
click at [581, 277] on link "interactive CPC exam" at bounding box center [577, 276] width 148 height 17
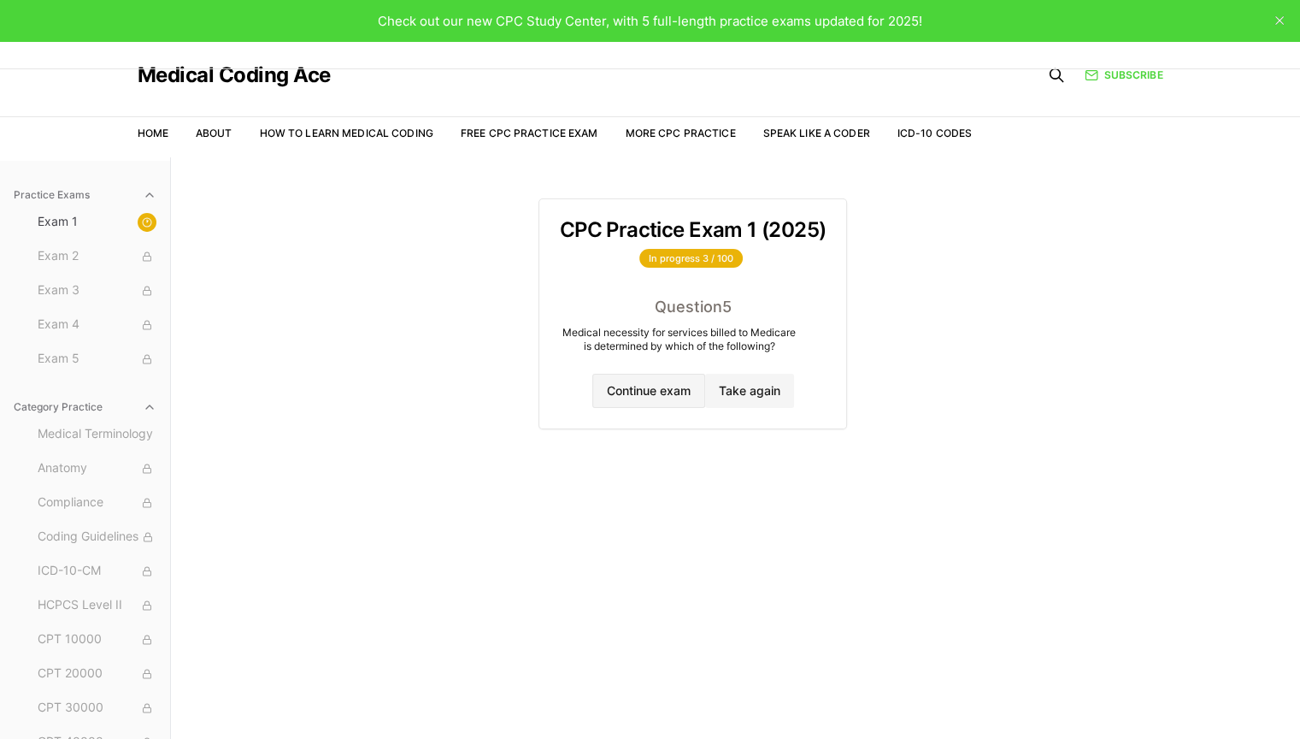
click at [669, 386] on button "Continue exam" at bounding box center [648, 391] width 113 height 34
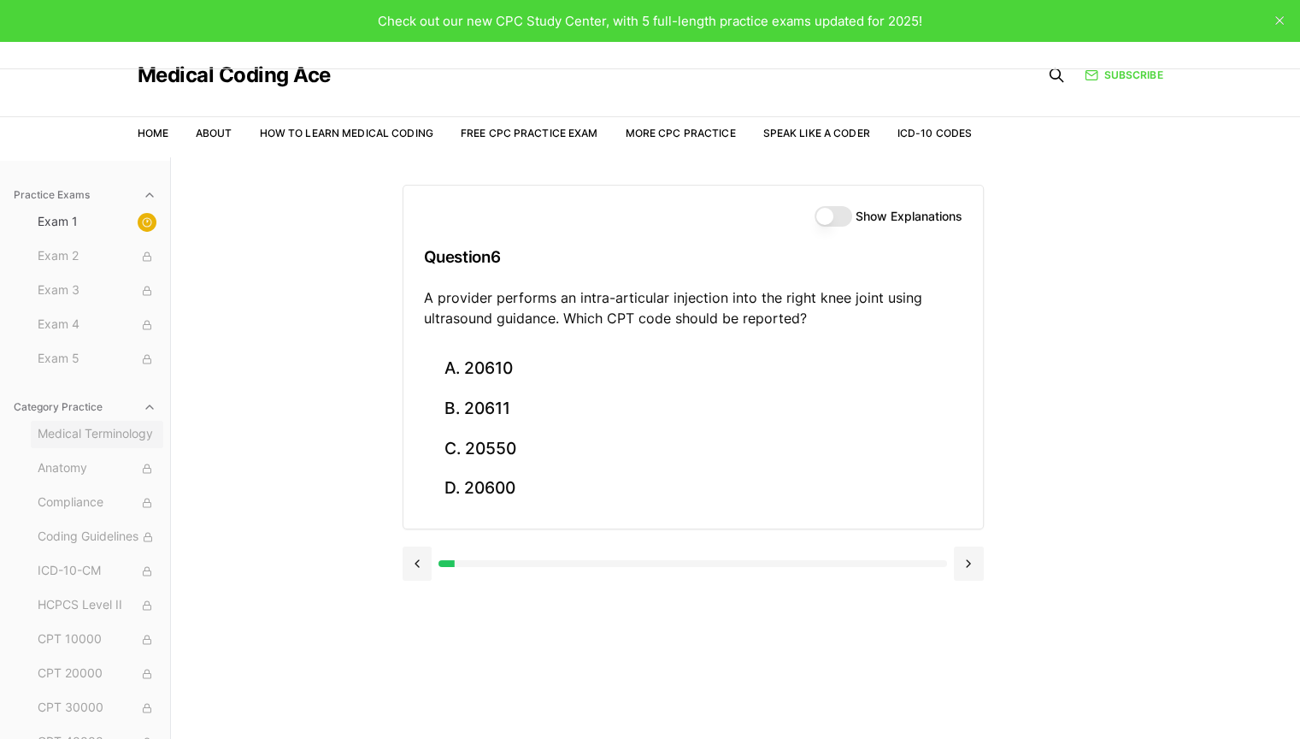
click at [85, 438] on span "Medical Terminology" at bounding box center [97, 434] width 119 height 19
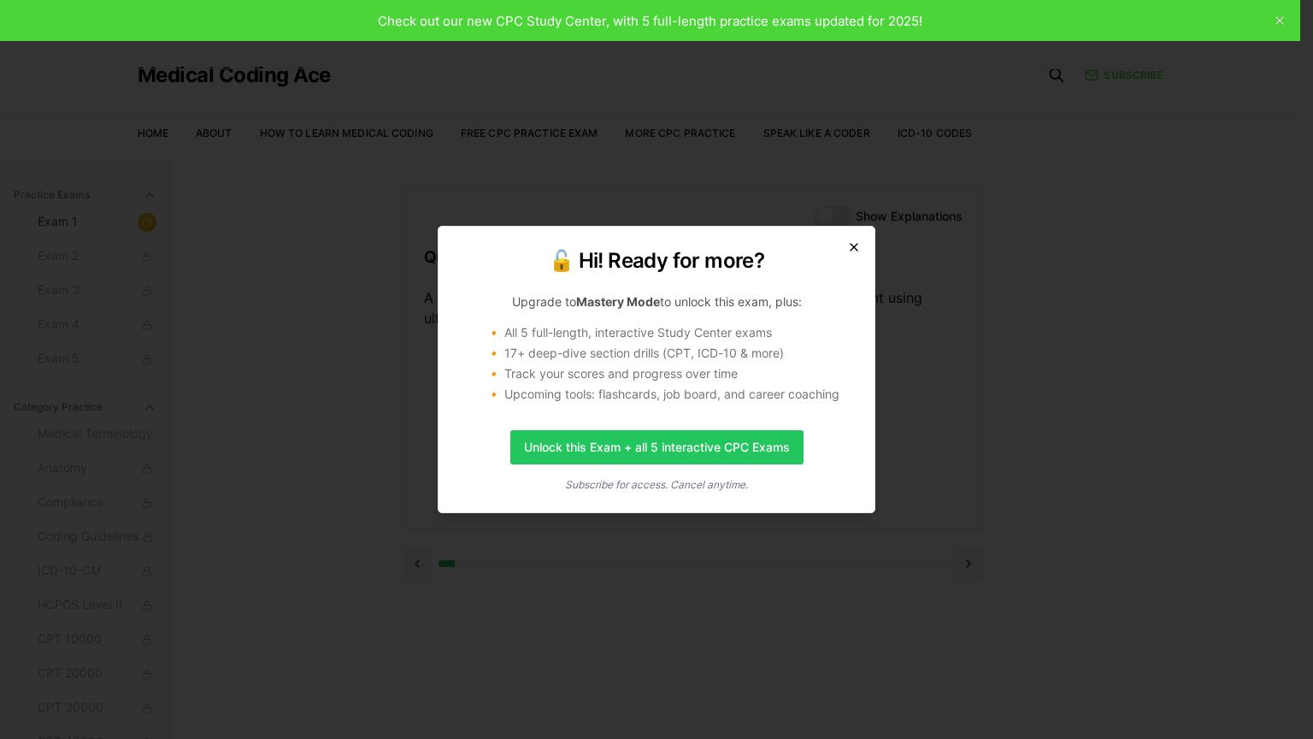
click at [850, 248] on icon "button" at bounding box center [854, 247] width 14 height 14
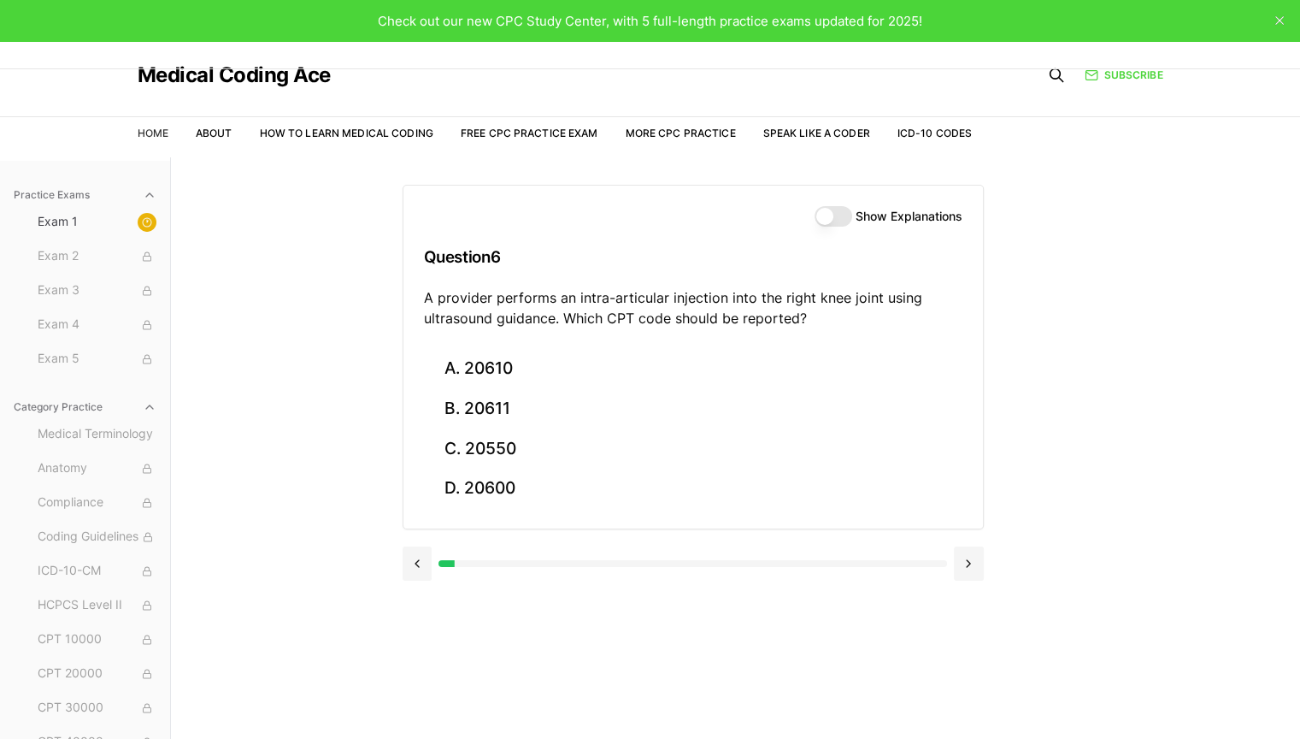
click at [162, 132] on link "Home" at bounding box center [153, 133] width 31 height 13
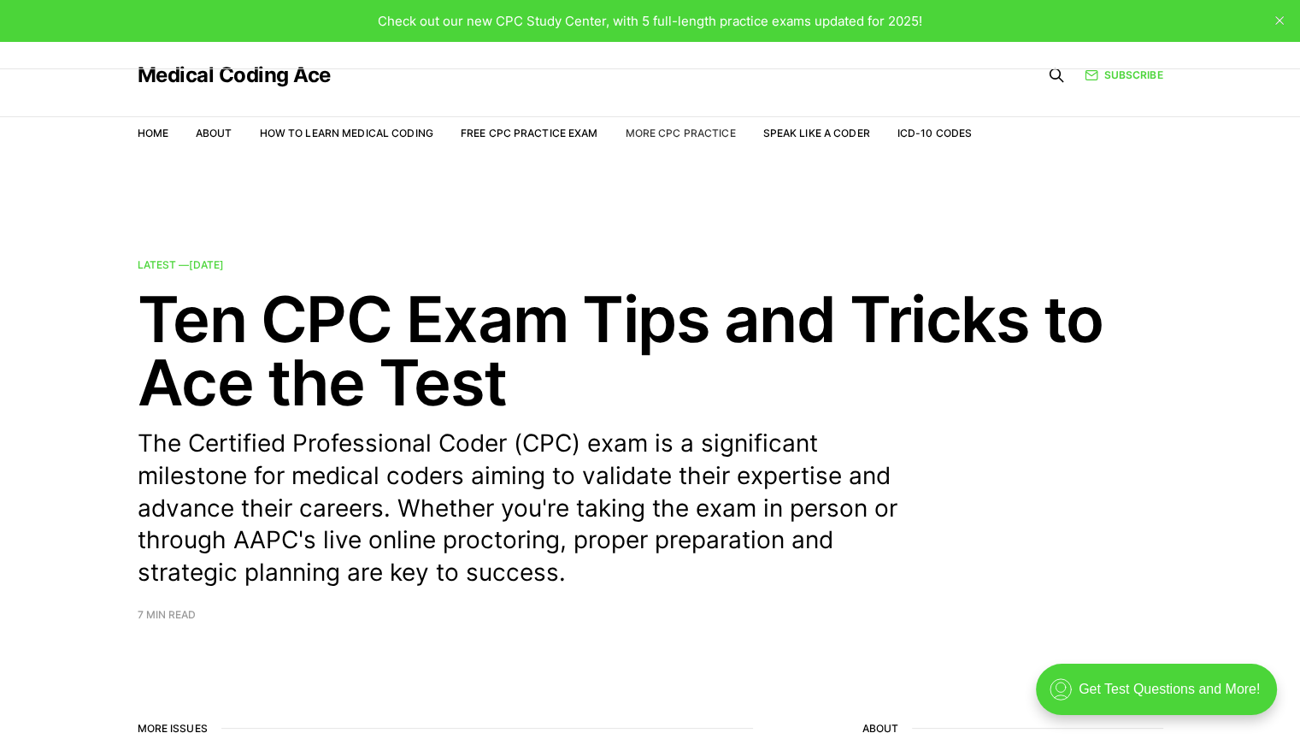
click at [647, 137] on link "More CPC Practice" at bounding box center [680, 133] width 110 height 13
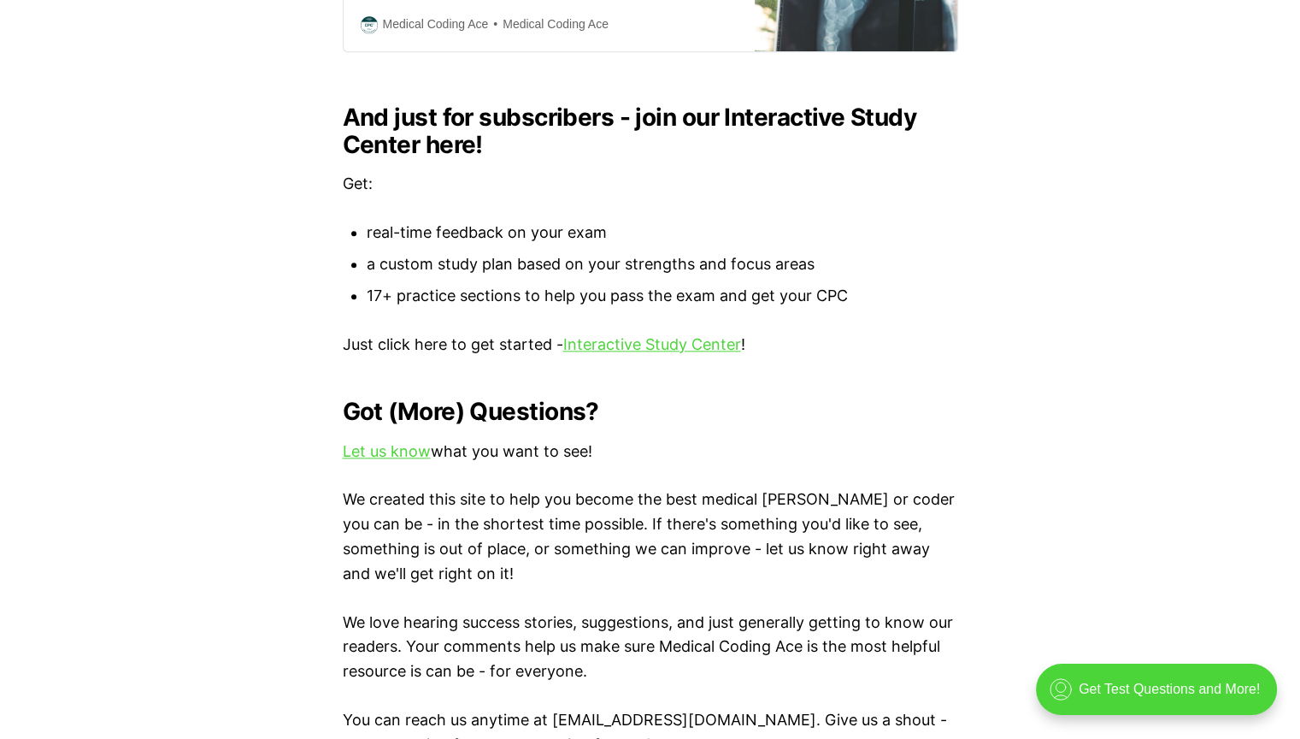
scroll to position [1822, 0]
click at [676, 335] on link "Interactive Study Center" at bounding box center [652, 344] width 178 height 18
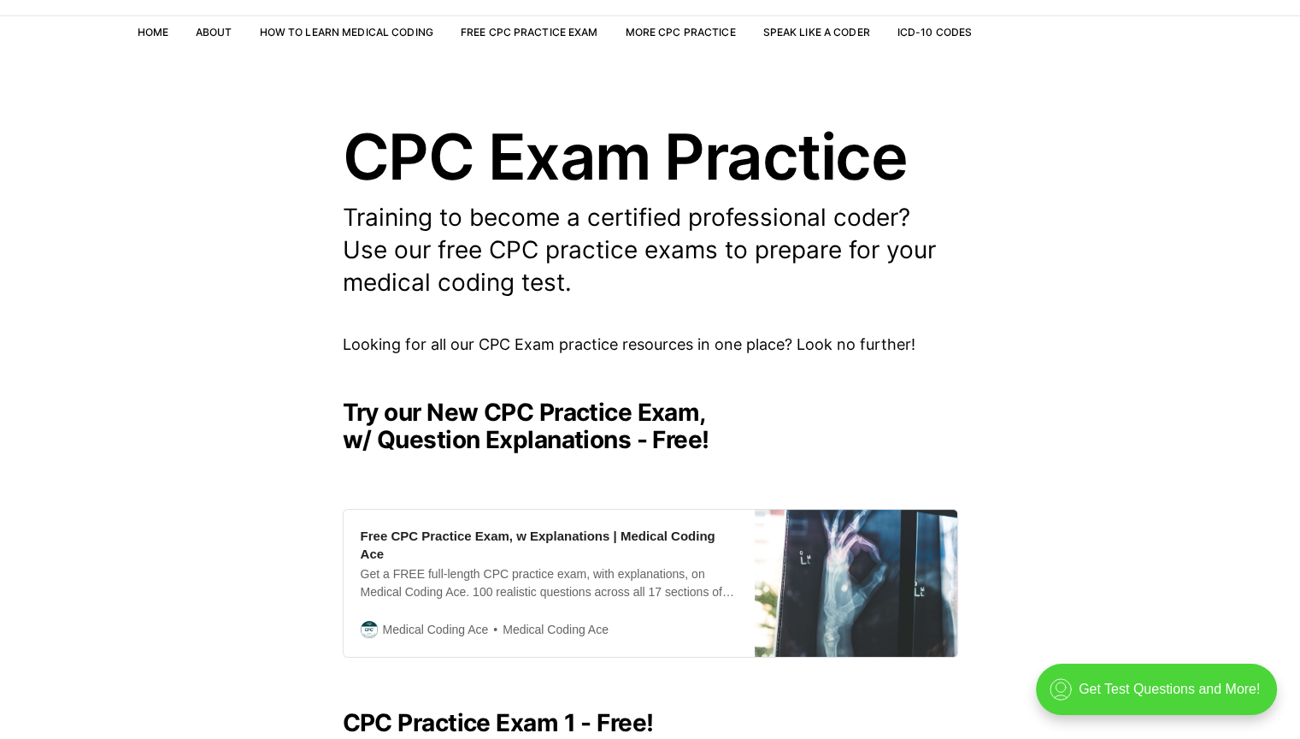
scroll to position [0, 0]
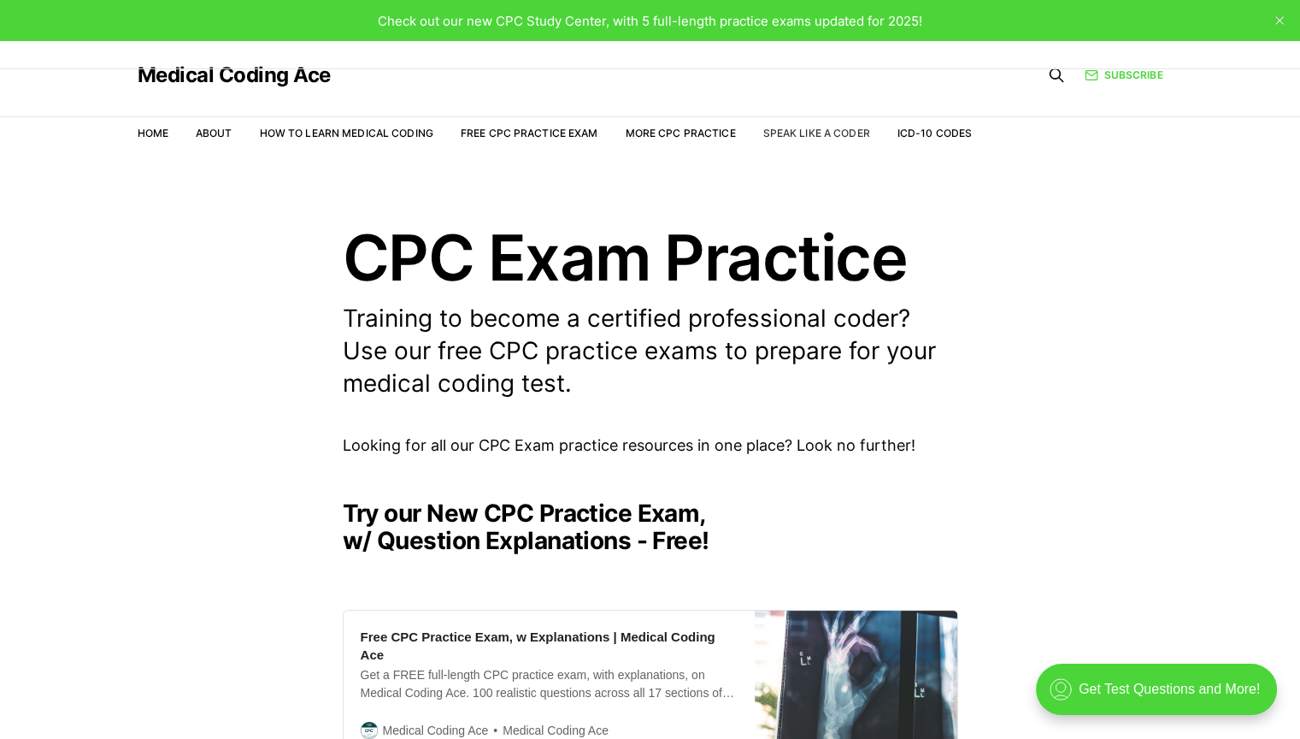
click at [785, 127] on link "Speak Like a Coder" at bounding box center [816, 133] width 107 height 13
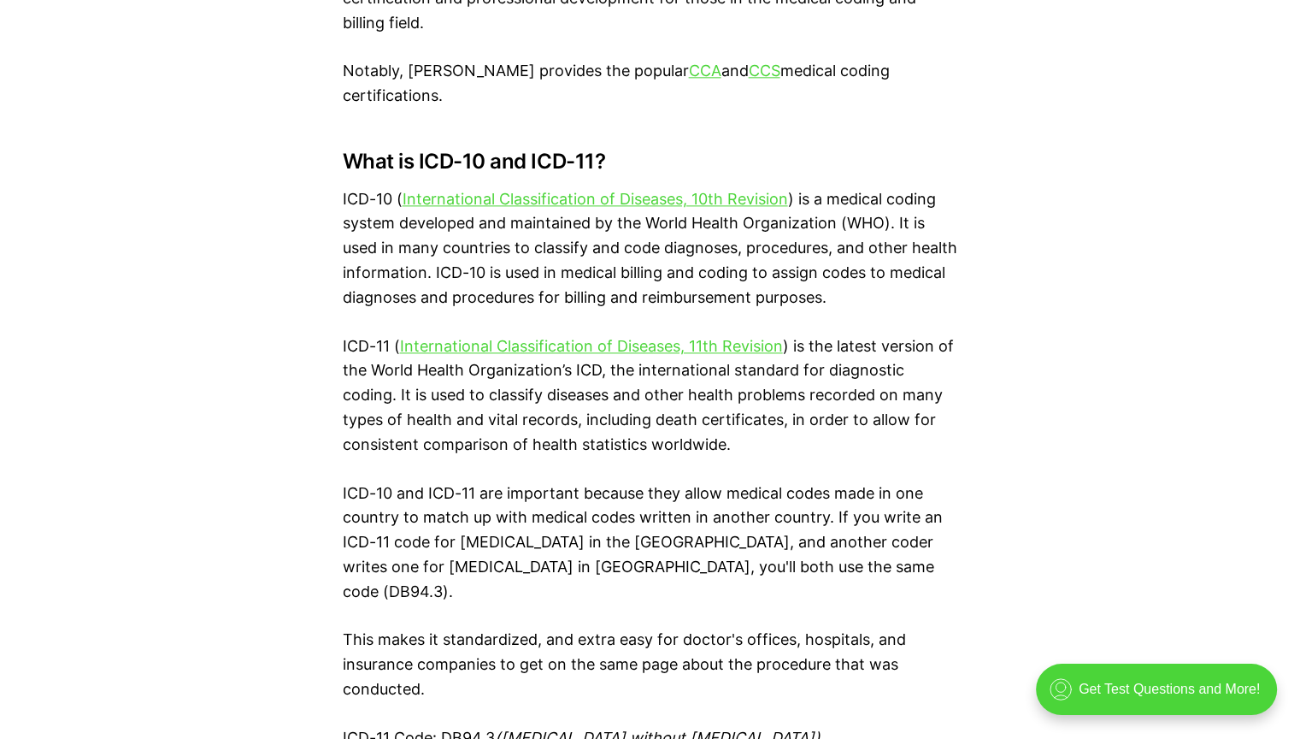
scroll to position [2185, 0]
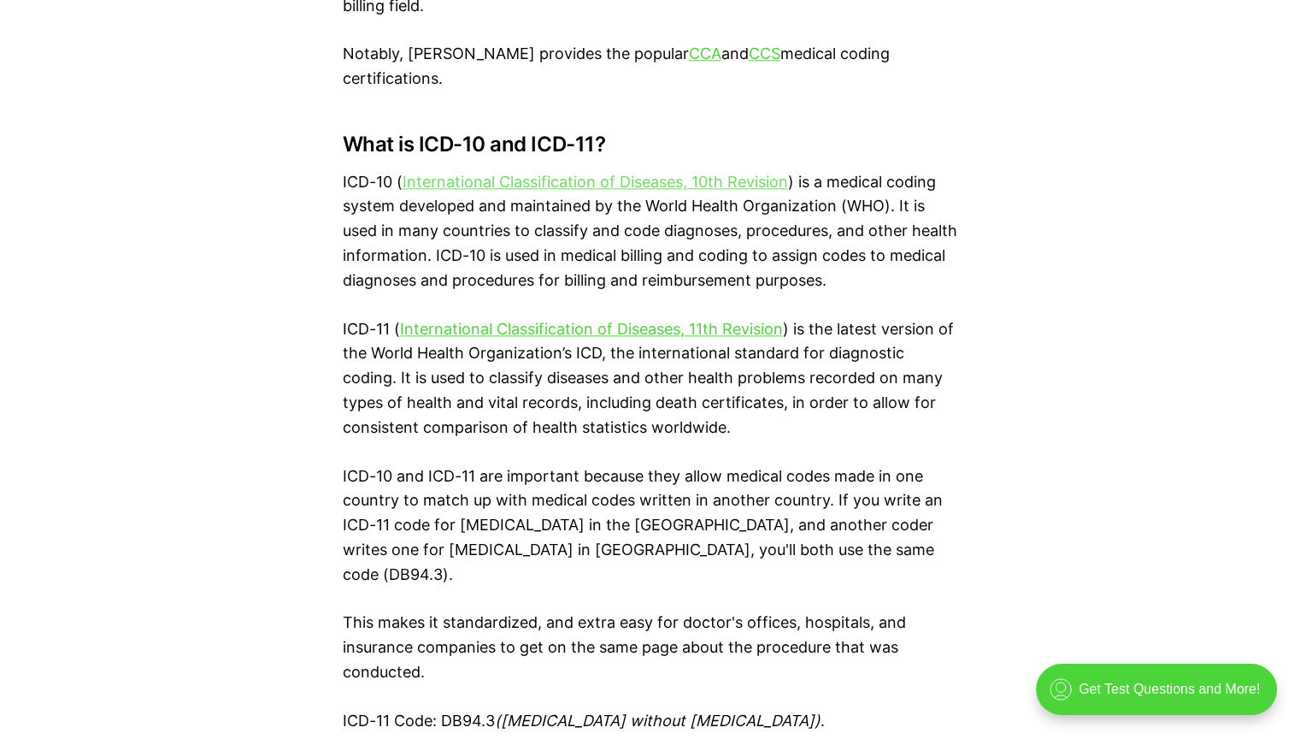
click at [561, 173] on link "International Classification of Diseases, 10th Revision" at bounding box center [595, 182] width 385 height 18
click at [587, 320] on link "International Classification of Diseases, 11th Revision" at bounding box center [591, 329] width 383 height 18
click at [728, 173] on link "International Classification of Diseases, 10th Revision" at bounding box center [595, 182] width 385 height 18
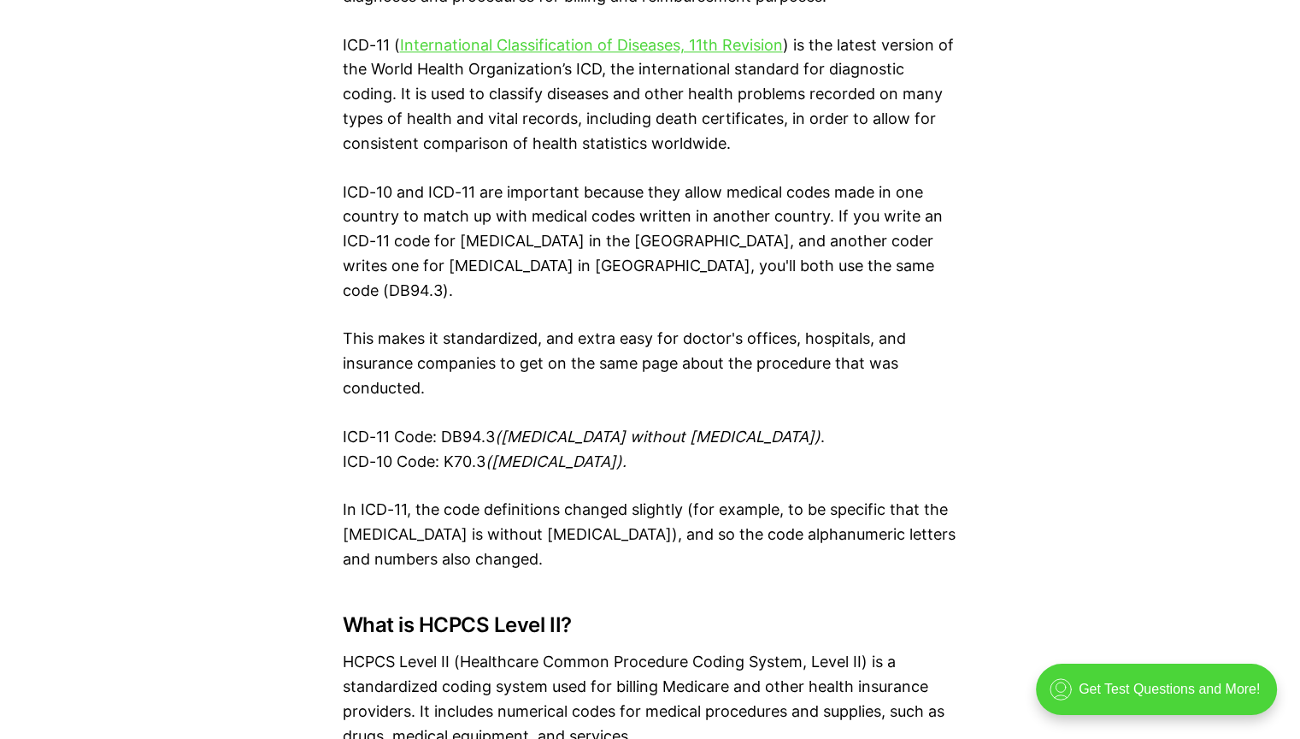
scroll to position [2469, 0]
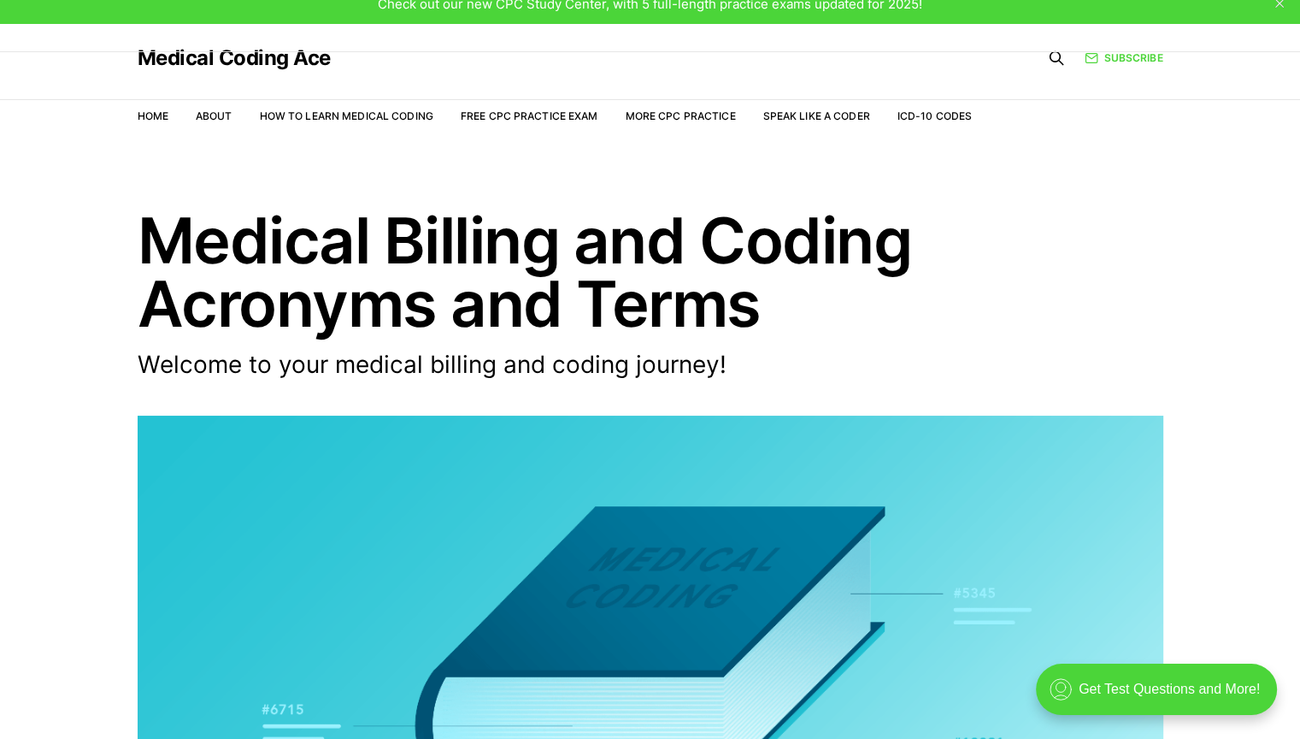
scroll to position [0, 0]
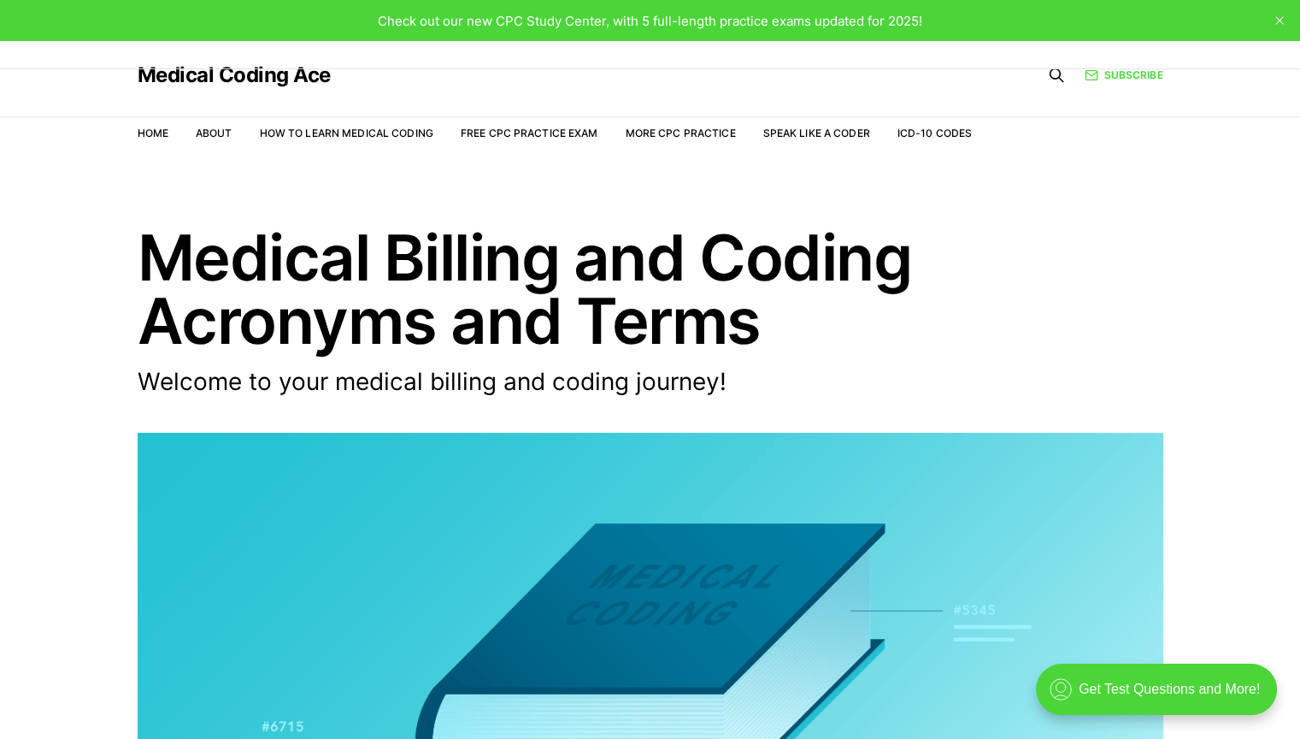
click at [482, 287] on h1 "Medical Billing and Coding Acronyms and Terms" at bounding box center [651, 289] width 1026 height 127
click at [663, 130] on link "More CPC Practice" at bounding box center [680, 133] width 110 height 13
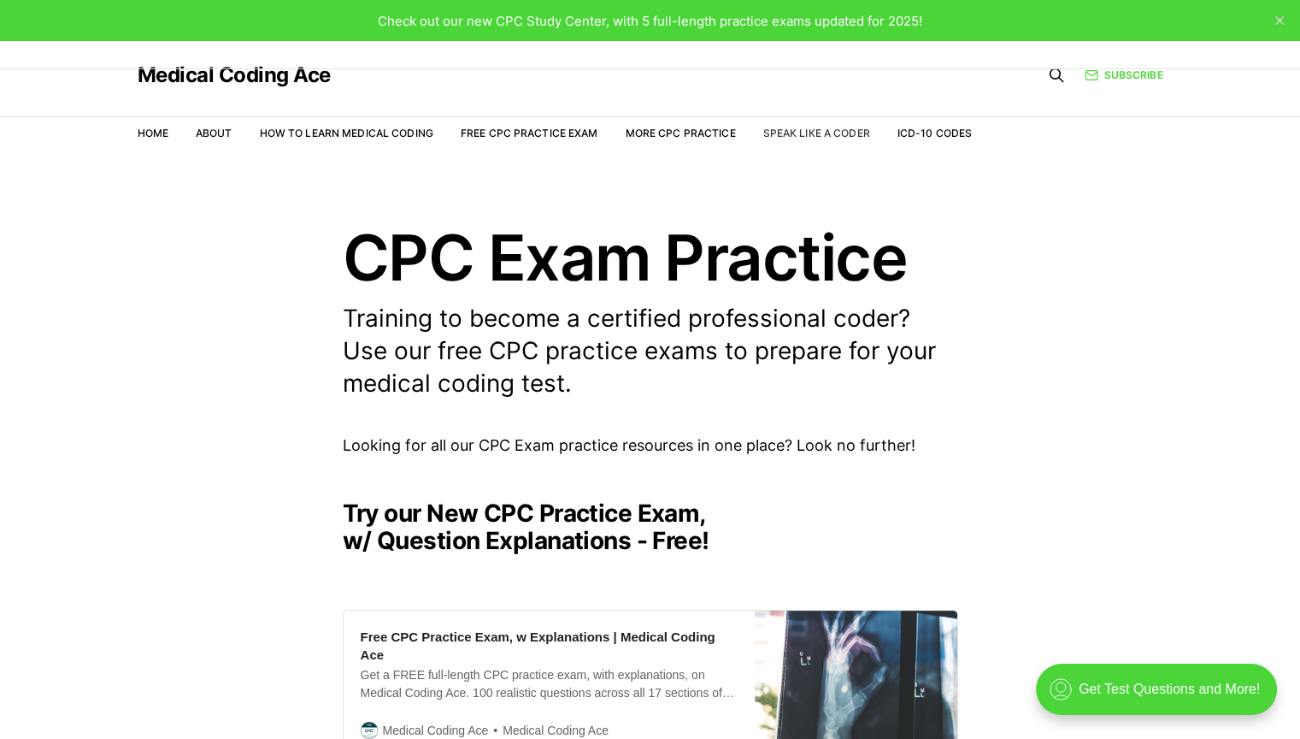
click at [867, 132] on link "Speak Like a Coder" at bounding box center [816, 133] width 107 height 13
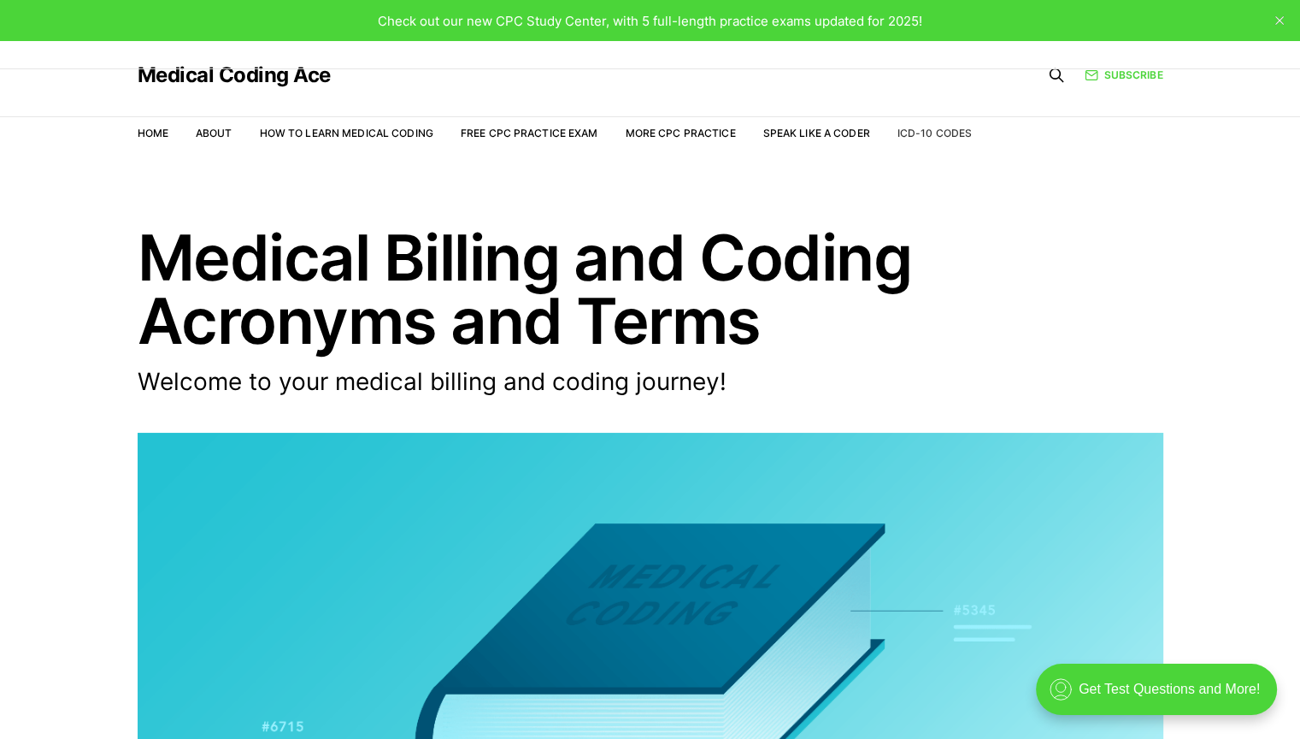
click at [923, 133] on link "ICD-10 Codes" at bounding box center [934, 133] width 74 height 13
